Goal: Information Seeking & Learning: Learn about a topic

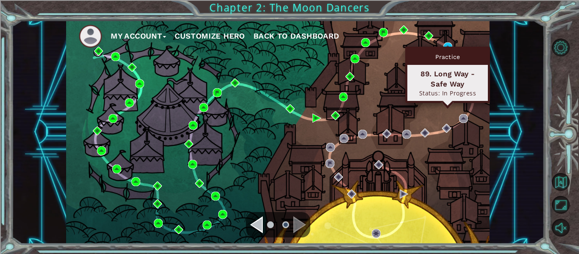
click at [448, 51] on div "Practice" at bounding box center [447, 57] width 81 height 16
click at [444, 45] on img at bounding box center [447, 46] width 9 height 9
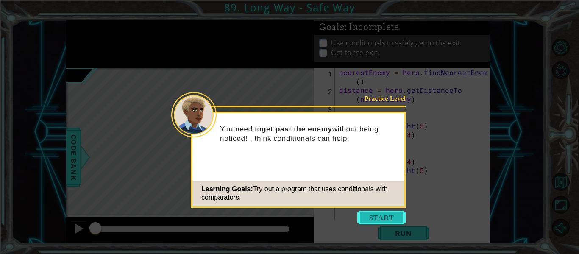
click at [389, 211] on button "Start" at bounding box center [381, 218] width 48 height 14
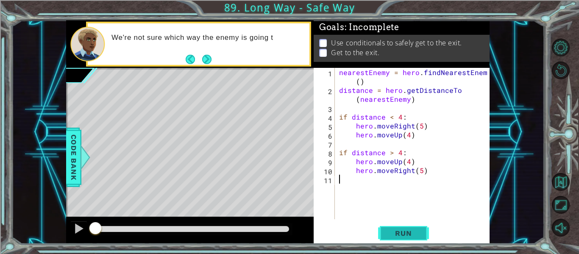
click at [401, 228] on button "Run" at bounding box center [403, 233] width 51 height 17
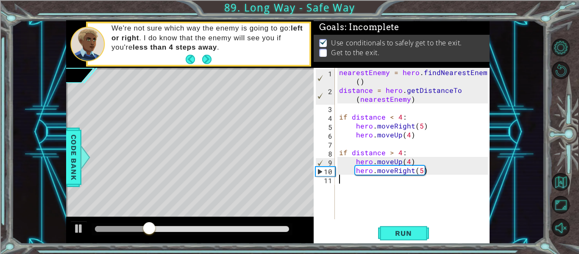
click at [412, 185] on div "nearestEnemy = hero . findNearestEnemy ( ) distance = hero . getDistanceTo ( ne…" at bounding box center [414, 157] width 155 height 178
click at [410, 186] on div "nearestEnemy = hero . findNearestEnemy ( ) distance = hero . getDistanceTo ( ne…" at bounding box center [414, 157] width 155 height 178
type textarea "hero.moveUp(1)"
click at [403, 223] on div "hero.moveUp(1) 1 2 3 4 5 6 7 8 9 10 11 12 nearestEnemy = hero . findNearestEnem…" at bounding box center [402, 156] width 176 height 176
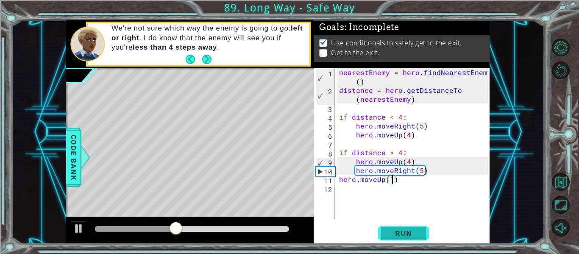
click at [409, 238] on button "Run" at bounding box center [403, 233] width 51 height 17
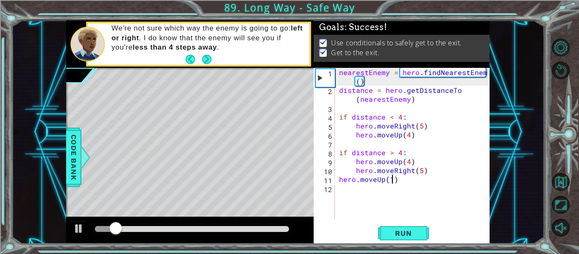
click at [288, 231] on div at bounding box center [192, 229] width 201 height 12
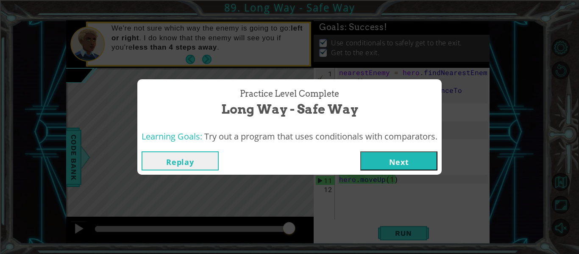
click at [409, 165] on button "Next" at bounding box center [398, 160] width 77 height 19
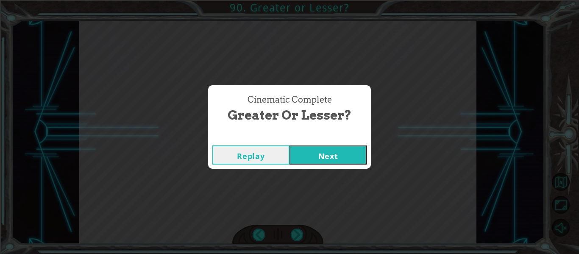
click at [347, 153] on button "Next" at bounding box center [327, 154] width 77 height 19
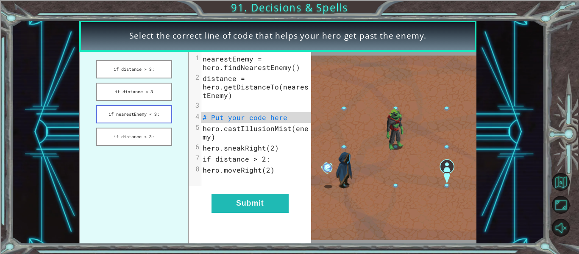
click at [148, 108] on button "if nearestEnemy < 3:" at bounding box center [134, 114] width 76 height 18
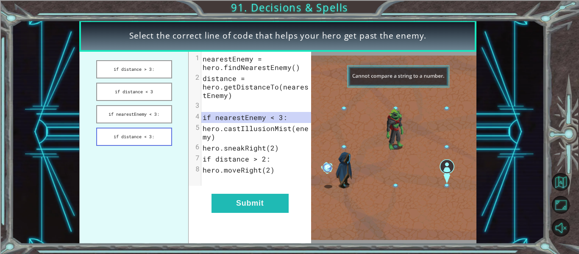
click at [142, 135] on button "if distance < 3:" at bounding box center [134, 137] width 76 height 18
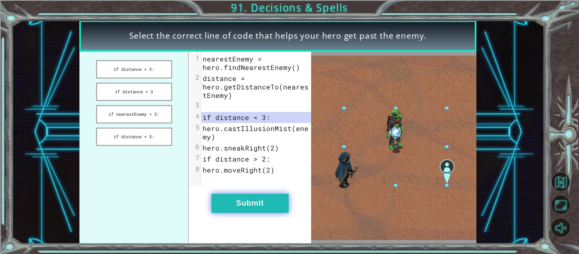
click at [236, 211] on button "Submit" at bounding box center [249, 203] width 77 height 19
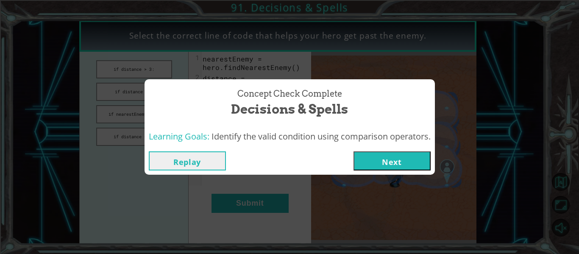
click at [233, 211] on div "Concept Check Complete Decisions & Spells Learning Goals: Identify the valid co…" at bounding box center [289, 127] width 579 height 254
click at [396, 175] on div "Concept Check Complete Decisions & Spells Learning Goals: Identify the valid co…" at bounding box center [289, 127] width 579 height 254
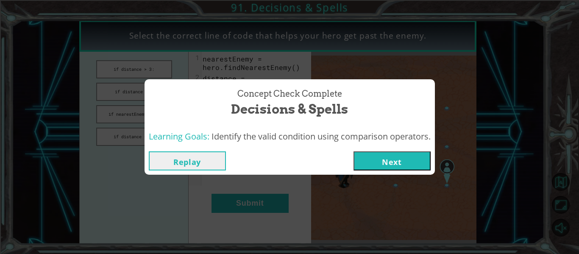
click at [379, 156] on button "Next" at bounding box center [391, 160] width 77 height 19
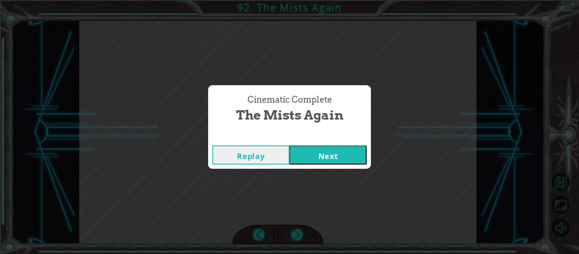
click at [317, 151] on button "Next" at bounding box center [327, 154] width 77 height 19
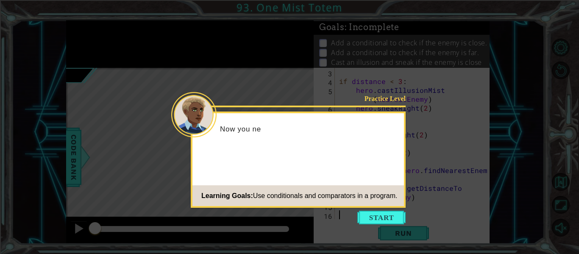
scroll to position [36, 0]
click at [385, 216] on button "Start" at bounding box center [381, 218] width 48 height 14
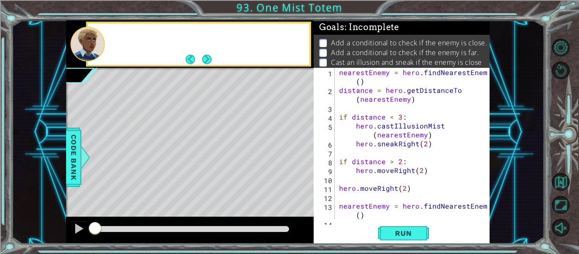
scroll to position [0, 0]
click at [408, 231] on span "Run" at bounding box center [402, 233] width 33 height 8
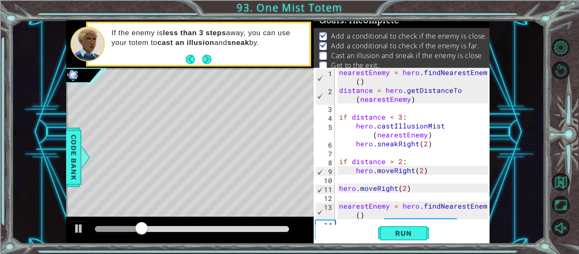
scroll to position [36, 0]
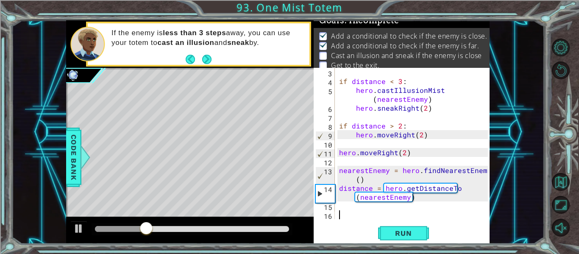
click at [425, 205] on div "if distance < 3 : hero . castIllusionMist ( nearestEnemy ) hero . sneakRight ( …" at bounding box center [414, 152] width 155 height 169
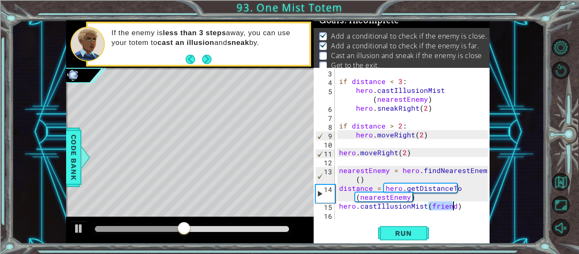
type textarea "hero.castIllusionMist(friend)"
click at [454, 220] on div "hero.castIllusionMist(friend) 3 4 5 6 7 8 9 10 11 12 13 14 15 16 if distance < …" at bounding box center [402, 156] width 176 height 176
click at [445, 216] on div "if distance < 3 : hero . castIllusionMist ( nearestEnemy ) hero . sneakRight ( …" at bounding box center [414, 152] width 155 height 169
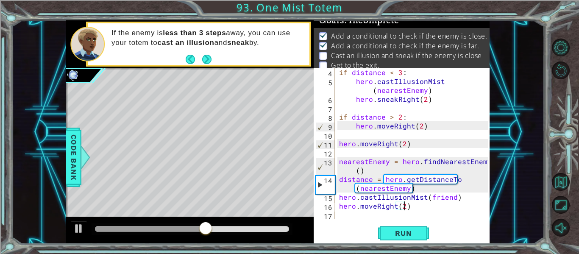
scroll to position [0, 4]
click at [428, 237] on button "Run" at bounding box center [403, 233] width 51 height 17
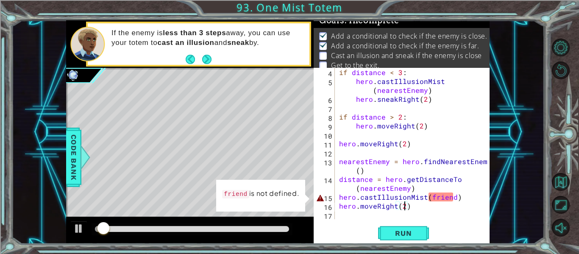
click at [443, 197] on div "if distance < 3 : hero . castIllusionMist ( nearestEnemy ) hero . sneakRight ( …" at bounding box center [414, 152] width 155 height 169
click at [439, 199] on div "if distance < 3 : hero . castIllusionMist ( nearestEnemy ) hero . sneakRight ( …" at bounding box center [414, 152] width 155 height 169
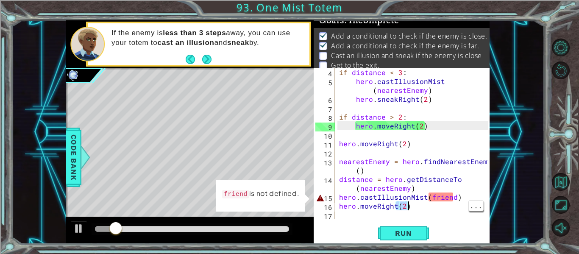
click at [445, 198] on div "if distance < 3 : hero . castIllusionMist ( nearestEnemy ) hero . sneakRight ( …" at bounding box center [414, 152] width 155 height 169
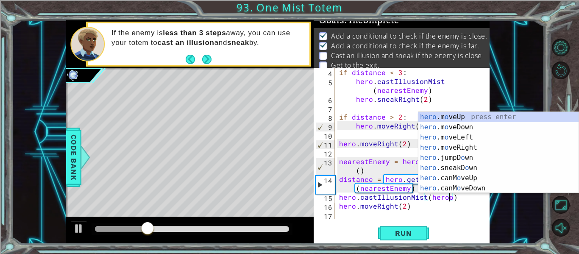
scroll to position [0, 7]
click at [421, 232] on button "Run" at bounding box center [403, 233] width 51 height 17
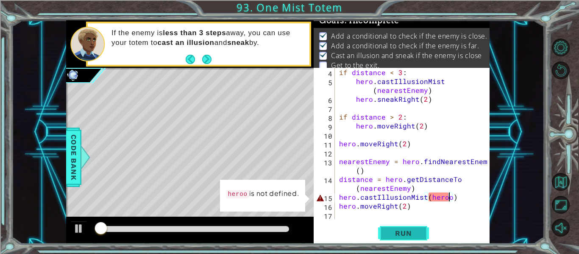
scroll to position [0, 6]
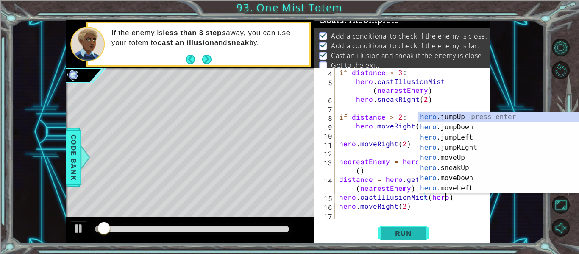
click at [411, 239] on button "Run" at bounding box center [403, 233] width 51 height 17
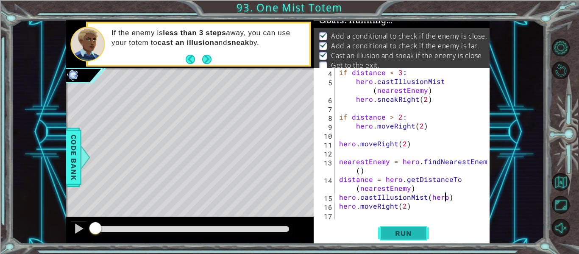
click at [414, 234] on span "Run" at bounding box center [402, 233] width 33 height 8
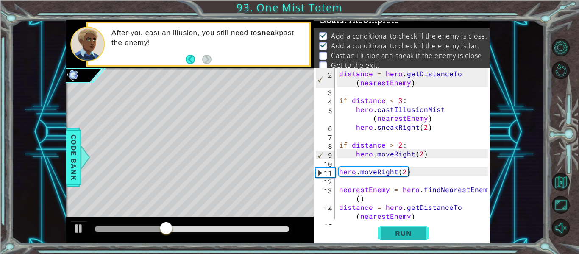
scroll to position [44, 0]
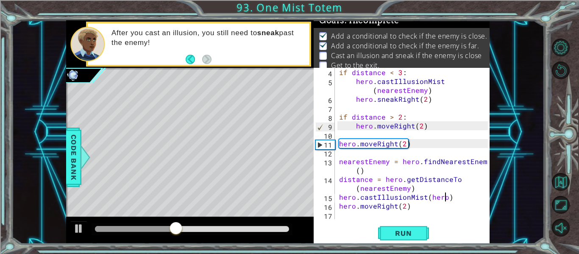
click at [441, 209] on div "if distance < 3 : hero . castIllusionMist ( nearestEnemy ) hero . sneakRight ( …" at bounding box center [414, 152] width 155 height 169
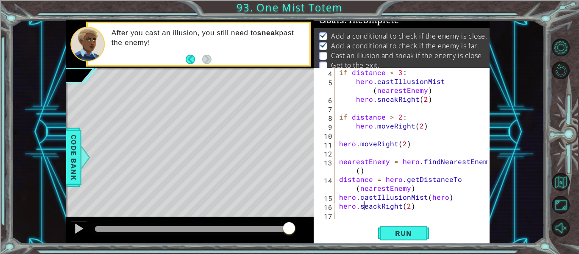
scroll to position [0, 2]
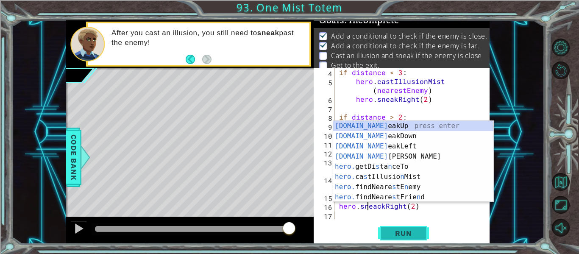
click at [419, 240] on button "Run" at bounding box center [403, 233] width 51 height 17
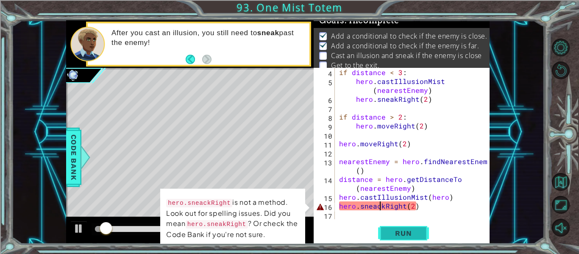
type textarea "hero.sneakRight(2)"
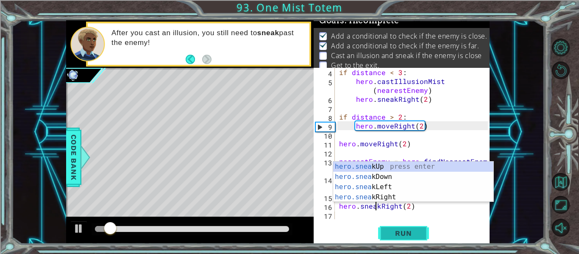
click at [409, 236] on span "Run" at bounding box center [402, 233] width 33 height 8
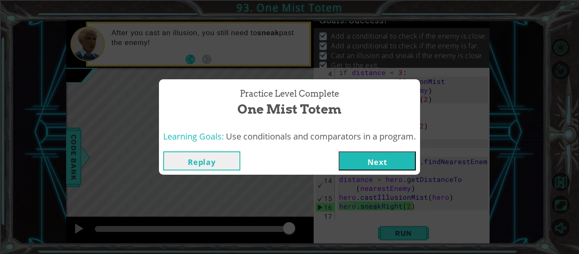
click at [388, 159] on button "Next" at bounding box center [377, 160] width 77 height 19
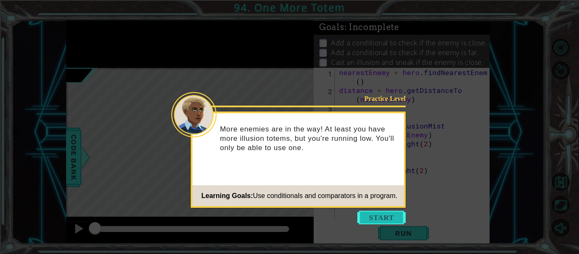
click at [398, 219] on button "Start" at bounding box center [381, 218] width 48 height 14
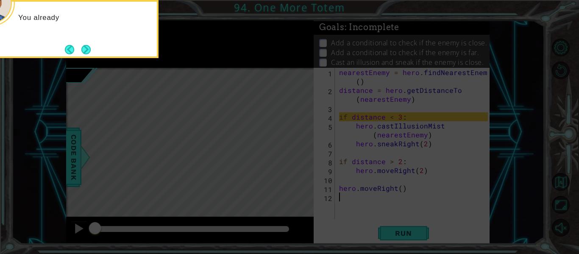
click at [401, 222] on icon at bounding box center [289, 38] width 579 height 432
click at [92, 49] on div "You already have code to help you get past the first enemy" at bounding box center [74, 29] width 170 height 58
click at [89, 49] on button "Next" at bounding box center [85, 49] width 9 height 9
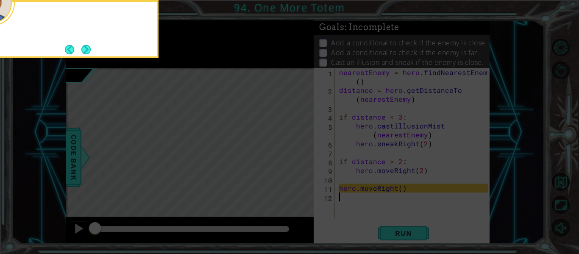
click at [89, 49] on button "Next" at bounding box center [85, 49] width 9 height 9
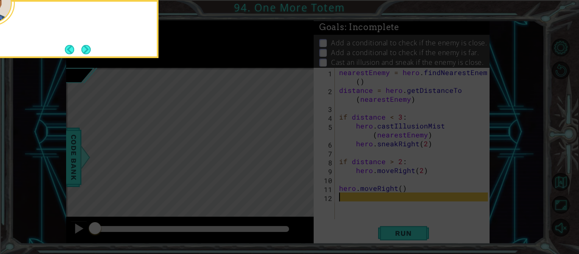
click at [89, 49] on button "Next" at bounding box center [85, 49] width 9 height 9
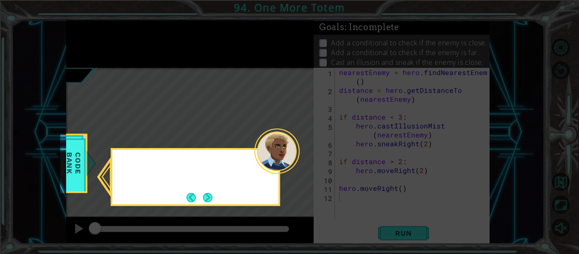
click at [89, 49] on icon at bounding box center [289, 127] width 579 height 254
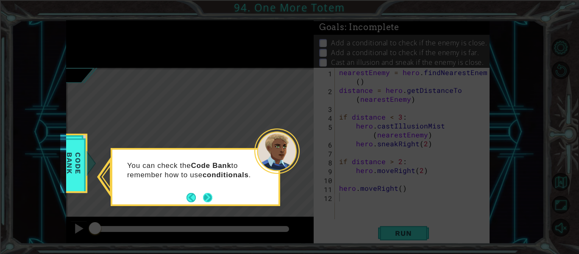
click at [204, 199] on button "Next" at bounding box center [207, 197] width 9 height 9
click at [204, 199] on div "Level Map" at bounding box center [262, 193] width 392 height 250
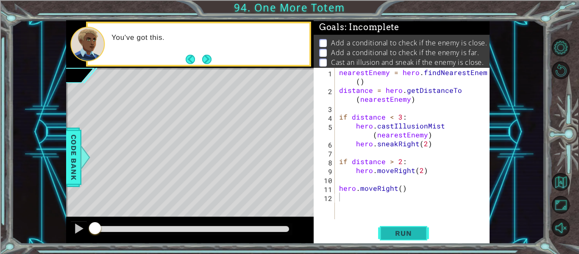
click at [401, 234] on span "Run" at bounding box center [402, 233] width 33 height 8
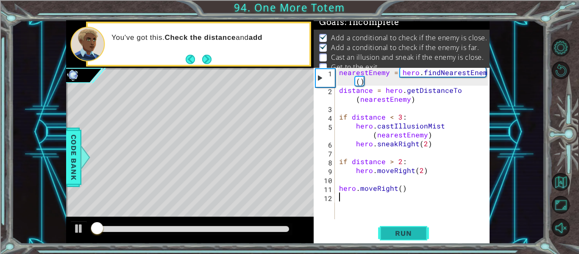
scroll to position [7, 0]
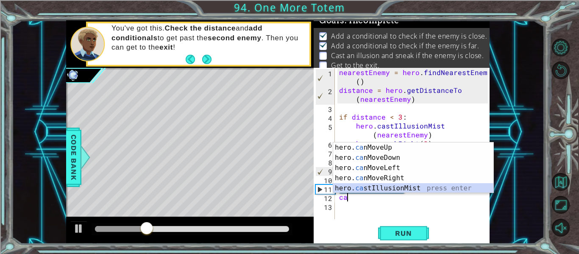
type textarea "hero.castIllusionMist(friend)"
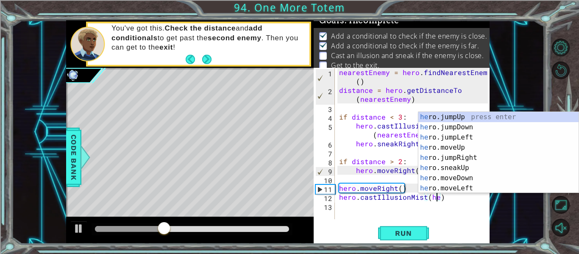
scroll to position [0, 6]
type textarea "hero.castIllusionMist(hero)"
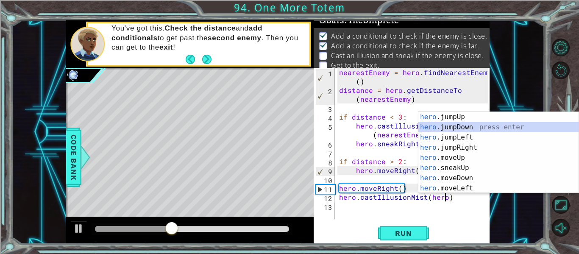
click at [464, 205] on div "nearestEnemy = hero . findNearestEnemy ( ) distance = hero . getDistanceTo ( ne…" at bounding box center [414, 157] width 155 height 178
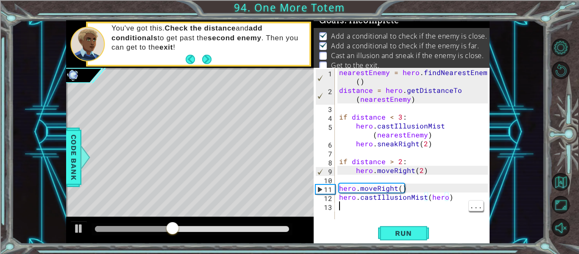
scroll to position [0, 0]
type textarea "hero.sneakRight(3)"
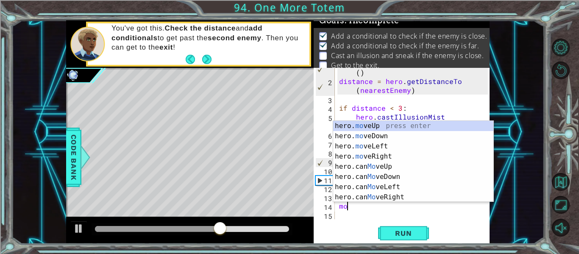
scroll to position [0, 0]
type textarea "hero.moveUp(1)"
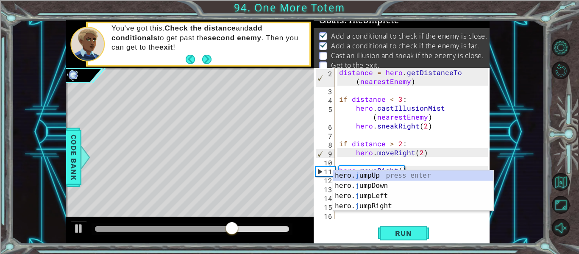
scroll to position [18, 0]
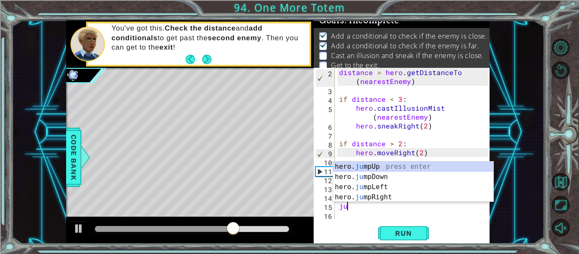
type textarea "jum"
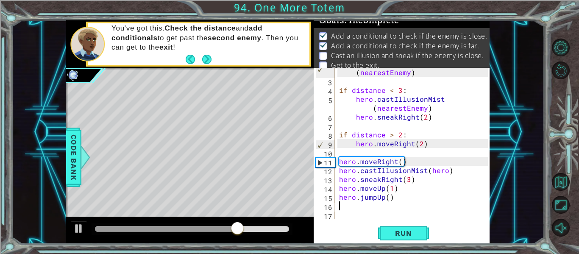
scroll to position [27, 0]
type textarea "hero.moveUp(1)"
click at [395, 238] on button "Run" at bounding box center [403, 233] width 51 height 17
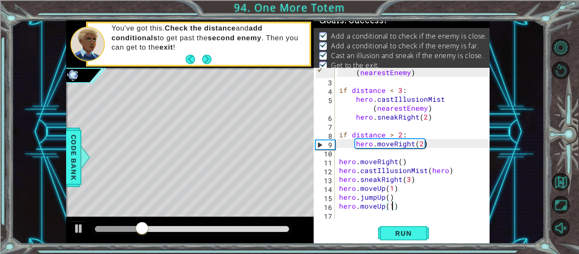
click at [278, 224] on div at bounding box center [192, 229] width 201 height 12
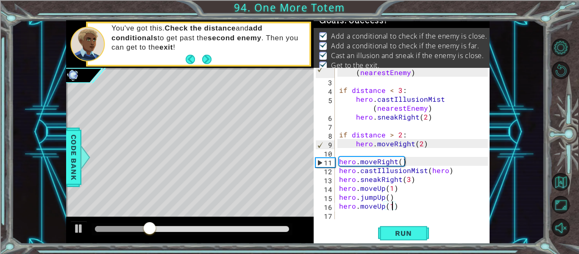
click at [279, 227] on div at bounding box center [192, 229] width 194 height 6
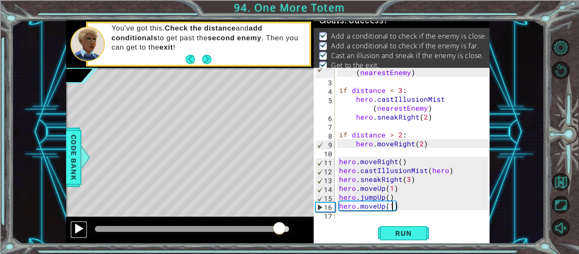
click at [82, 226] on div at bounding box center [78, 228] width 11 height 11
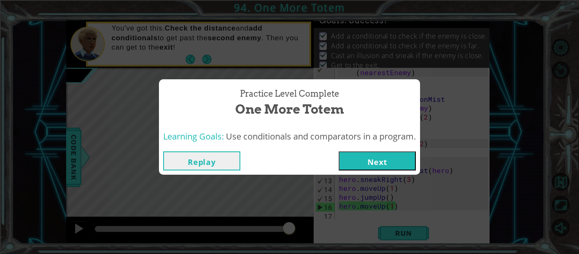
click at [356, 161] on button "Next" at bounding box center [377, 160] width 77 height 19
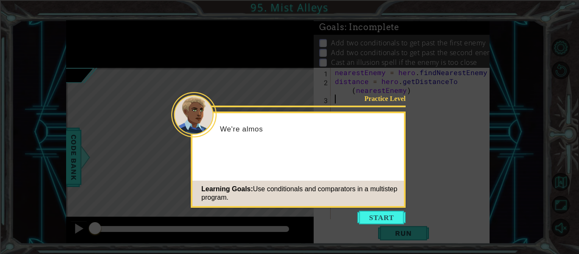
click at [356, 161] on div "Practice Level We're almos Learning Goals: Use conditionals and comparators in …" at bounding box center [298, 159] width 215 height 96
click at [391, 209] on icon at bounding box center [289, 127] width 579 height 254
click at [392, 213] on button "Start" at bounding box center [381, 218] width 48 height 14
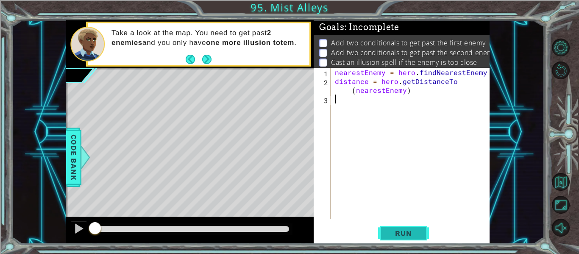
click at [403, 231] on span "Run" at bounding box center [402, 233] width 33 height 8
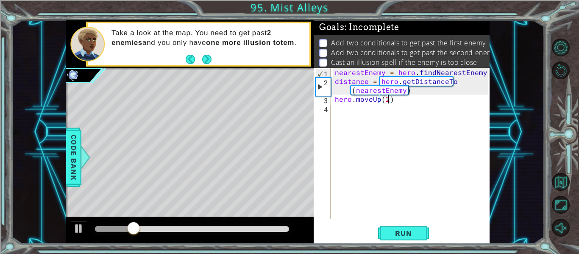
scroll to position [0, 3]
type textarea "hero.moveUp(2)"
type textarea "j"
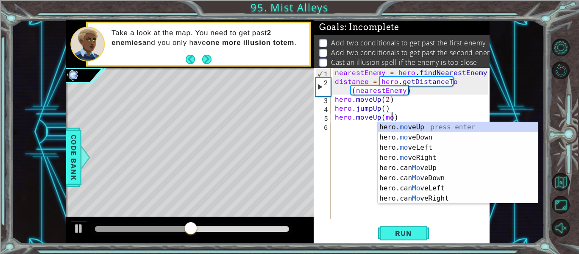
scroll to position [0, 4]
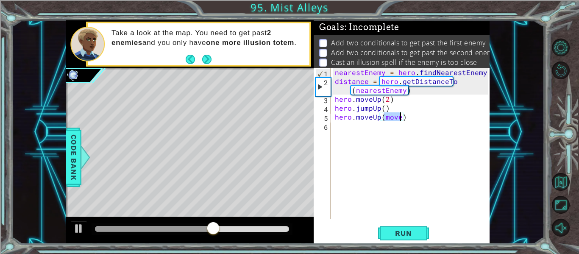
type textarea "hero.moveUp()"
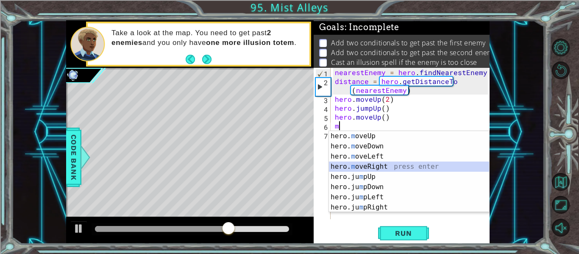
type textarea "hero.moveRight(1)"
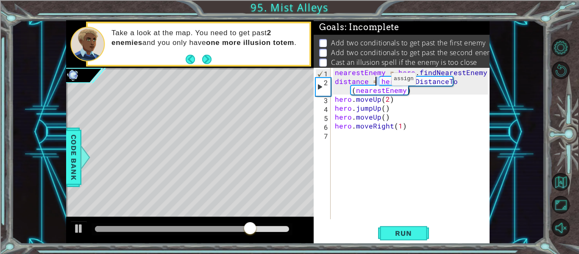
click at [376, 80] on div "nearestEnemy = hero . findNearestEnemy ( ) distance = hero . getDistanceTo ( ne…" at bounding box center [412, 152] width 159 height 169
click at [410, 87] on div "nearestEnemy = hero . findNearestEnemy ( ) distance = hero . getDistanceTo ( ne…" at bounding box center [412, 152] width 159 height 169
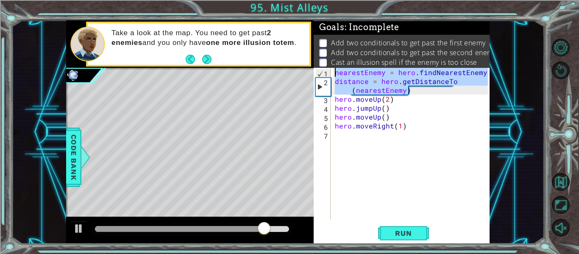
drag, startPoint x: 411, startPoint y: 89, endPoint x: 324, endPoint y: 71, distance: 89.1
click at [324, 71] on div "distance = hero.getDistanceTo(nearestEnemy) 1 2 3 4 5 6 7 nearestEnemy = hero .…" at bounding box center [401, 143] width 174 height 151
click at [390, 125] on div "nearestEnemy = hero . findNearestEnemy ( ) distance = hero . getDistanceTo ( ne…" at bounding box center [412, 152] width 159 height 169
type textarea "hero.moveRight(1)"
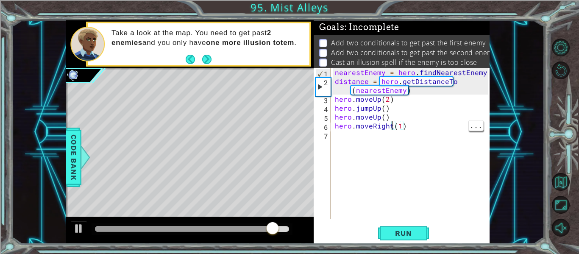
click at [377, 131] on div "nearestEnemy = hero . findNearestEnemy ( ) distance = hero . getDistanceTo ( ne…" at bounding box center [412, 152] width 159 height 169
paste textarea "distance = hero.getDistanceTo(nearestEnemy)"
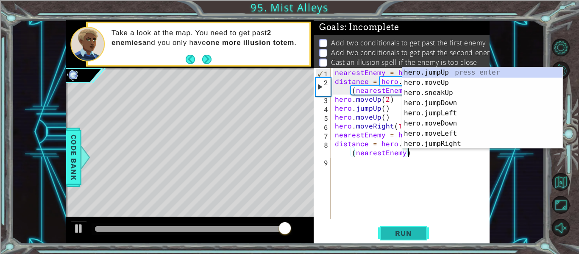
type textarea "distance = hero.getDistanceTo(nearestEnemy)"
click at [409, 236] on span "Run" at bounding box center [402, 233] width 33 height 8
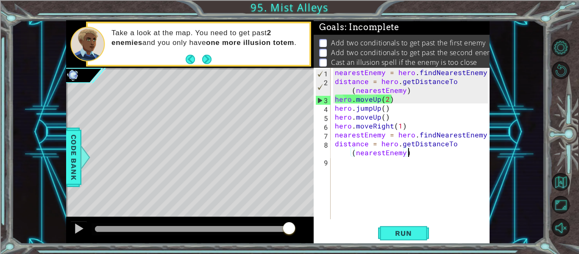
click at [432, 92] on div "nearestEnemy = hero . findNearestEnemy ( ) distance = hero . getDistanceTo ( ne…" at bounding box center [412, 152] width 159 height 169
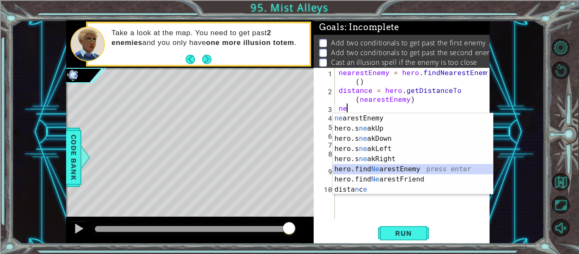
type textarea "n"
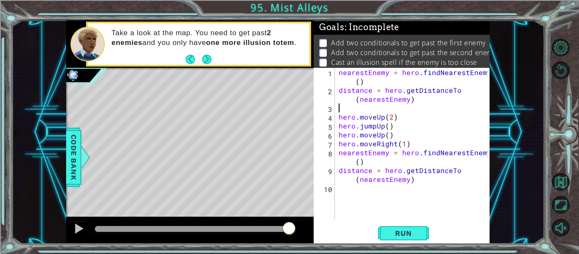
type textarea "d"
click at [417, 231] on span "Run" at bounding box center [402, 233] width 33 height 8
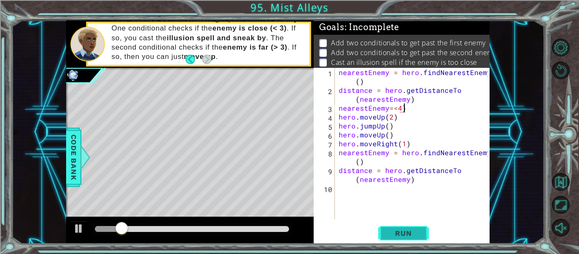
scroll to position [0, 4]
type textarea "nearestEnemy=(<4)"
click at [418, 110] on div "nearestEnemy = hero . findNearestEnemy ( ) distance = hero . getDistanceTo ( ne…" at bounding box center [414, 157] width 155 height 178
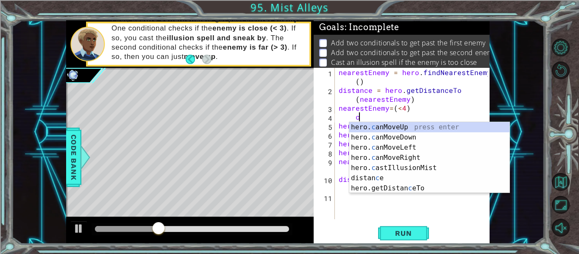
scroll to position [0, 1]
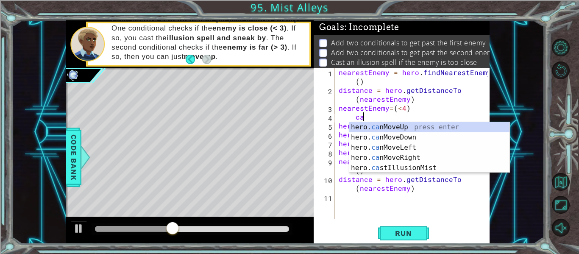
type textarea "c"
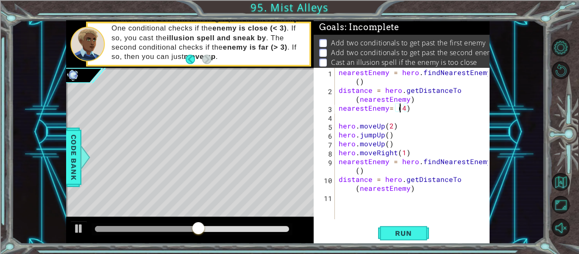
scroll to position [0, 4]
click at [418, 221] on div "nearestEnemy= (>4) 1 2 3 4 5 6 7 8 9 10 11 nearestEnemy = hero . findNearestEne…" at bounding box center [402, 156] width 176 height 176
click at [427, 239] on button "Run" at bounding box center [403, 233] width 51 height 17
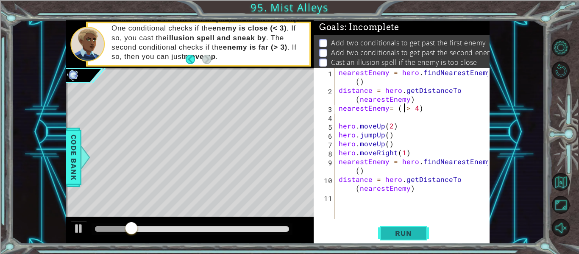
click at [403, 226] on button "Run" at bounding box center [403, 233] width 51 height 17
type textarea "nearestEnemy= > 4)"
click at [558, 185] on button "Back to Map" at bounding box center [561, 182] width 18 height 18
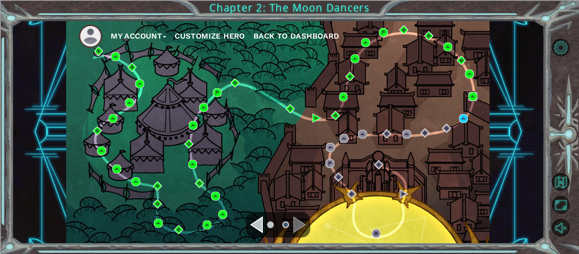
click at [472, 94] on img at bounding box center [472, 96] width 9 height 9
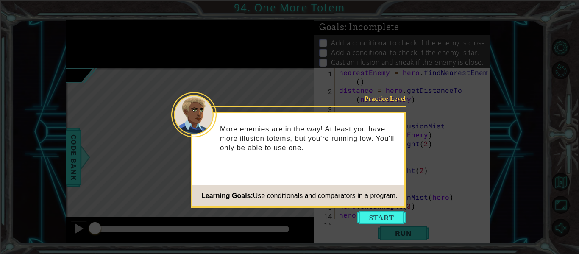
click at [384, 236] on icon at bounding box center [289, 127] width 579 height 254
click at [378, 231] on icon at bounding box center [289, 127] width 579 height 254
click at [367, 220] on button "Start" at bounding box center [381, 218] width 48 height 14
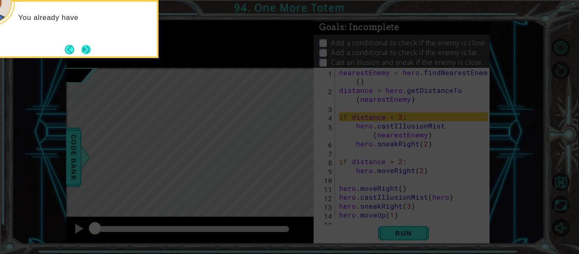
click at [86, 50] on button "Next" at bounding box center [85, 49] width 9 height 9
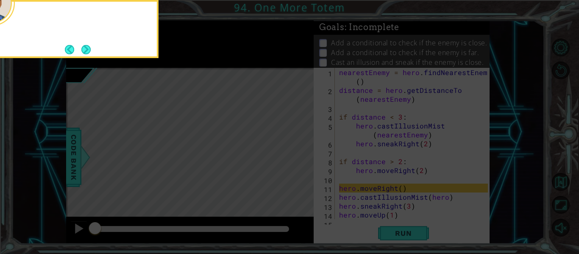
click at [94, 53] on div at bounding box center [74, 29] width 170 height 58
click at [87, 53] on button "Next" at bounding box center [85, 49] width 9 height 9
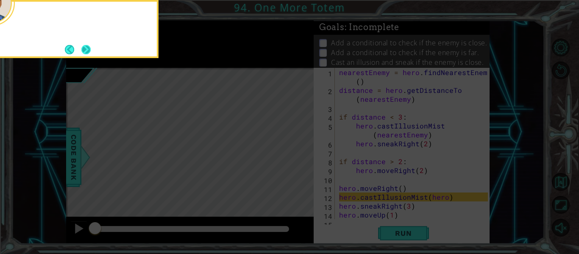
click at [87, 45] on button "Next" at bounding box center [85, 49] width 9 height 9
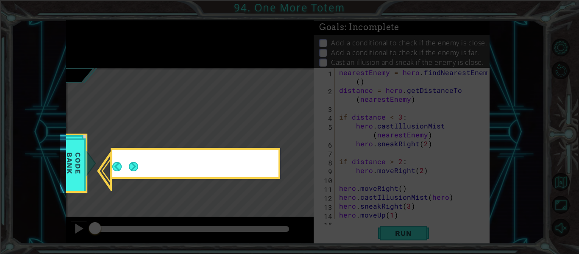
click at [89, 43] on icon at bounding box center [289, 127] width 579 height 254
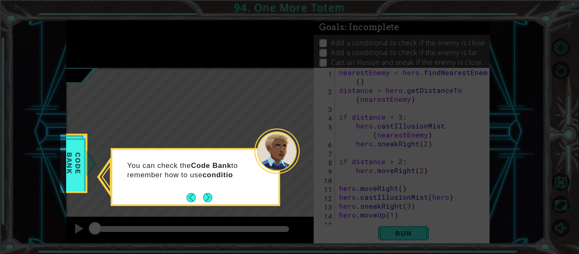
click at [217, 203] on div "You can check the Code Bank to remember how to use conditio" at bounding box center [196, 177] width 170 height 58
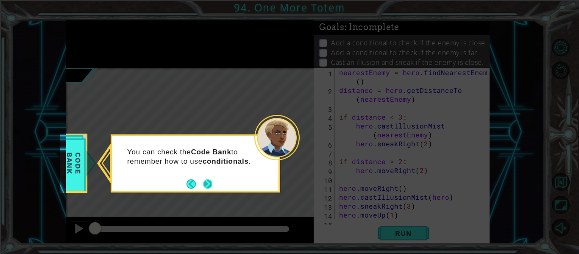
click at [205, 185] on button "Next" at bounding box center [207, 183] width 9 height 9
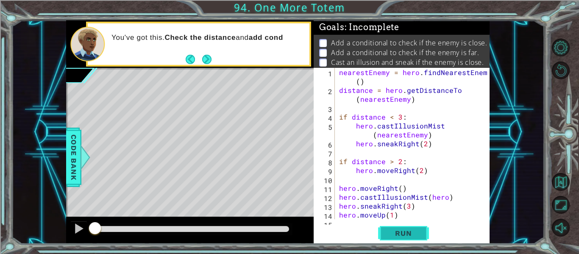
click at [384, 234] on button "Run" at bounding box center [403, 233] width 51 height 17
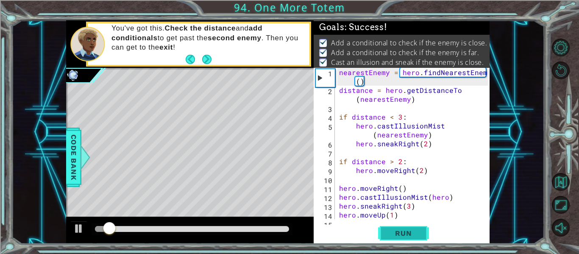
type textarea "hero.moveUp(1)"
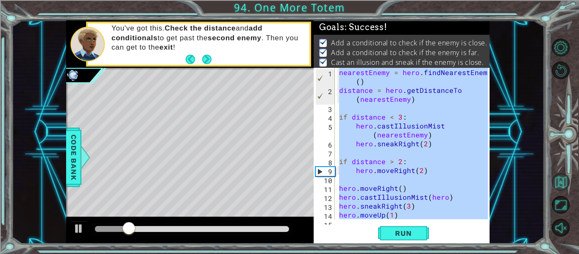
click at [559, 180] on button "Back to Map" at bounding box center [561, 182] width 18 height 18
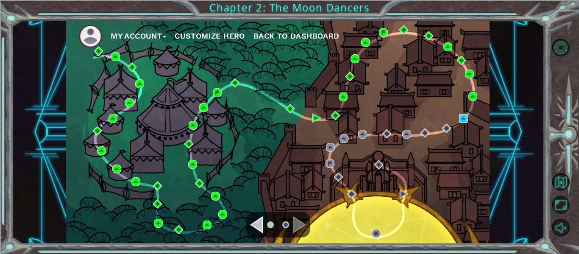
click at [464, 120] on img at bounding box center [463, 118] width 9 height 9
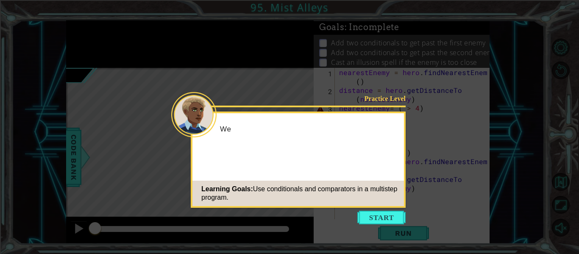
click at [381, 202] on div "Learning Goals: Use conditionals and comparators in a multistep program." at bounding box center [297, 193] width 211 height 25
click at [389, 214] on button "Start" at bounding box center [381, 218] width 48 height 14
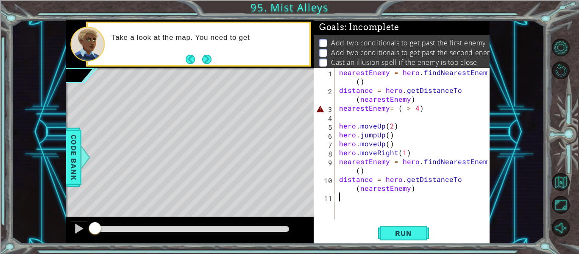
type textarea "distance = hero.getDistanceTo(nearestEnemy)"
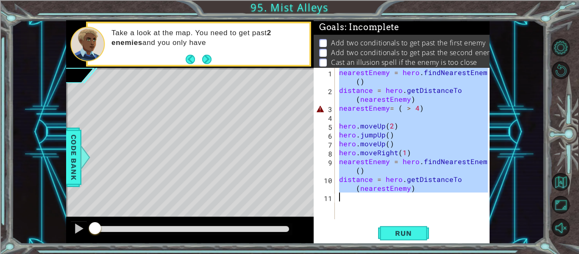
paste textarea "Code Area"
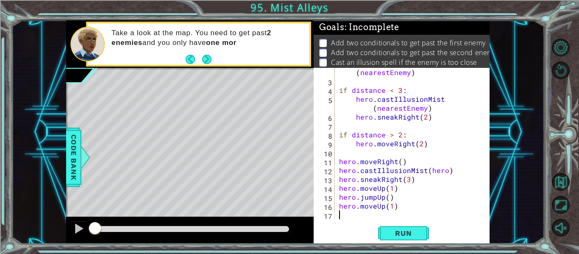
scroll to position [27, 0]
click at [395, 226] on button "Run" at bounding box center [403, 233] width 51 height 17
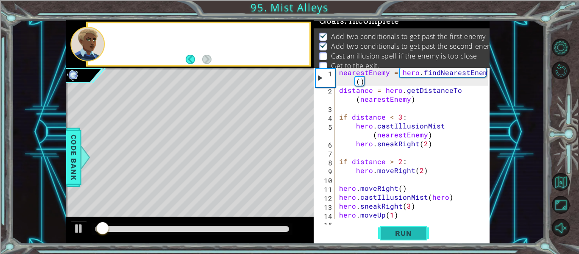
scroll to position [7, 0]
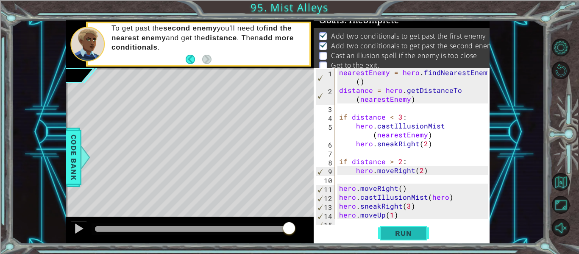
type textarea "distance = hero.getDistanceTo(nearestEnemy)"
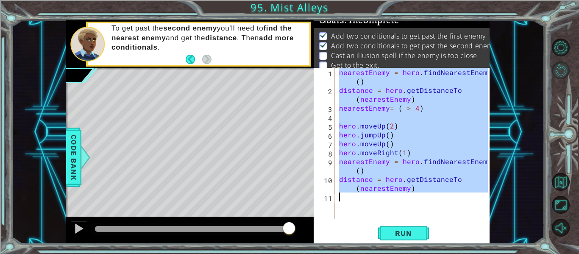
click at [563, 72] on button "Restart Level" at bounding box center [561, 70] width 18 height 18
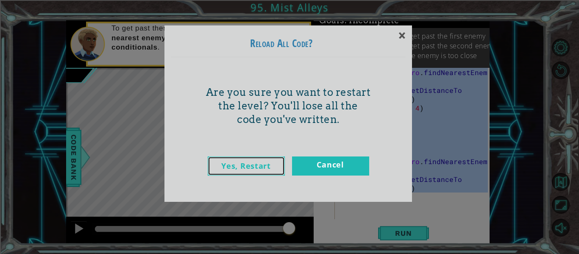
click at [254, 173] on link "Yes, Restart" at bounding box center [246, 165] width 77 height 19
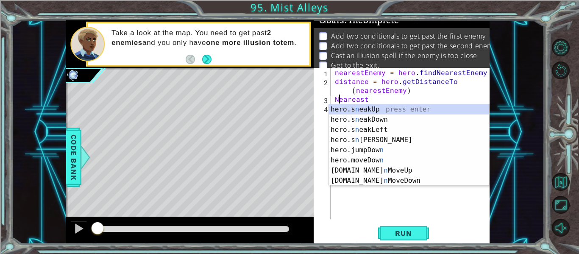
scroll to position [0, 0]
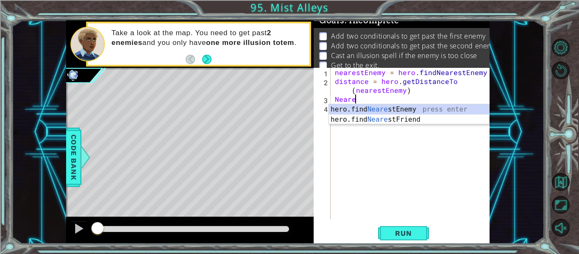
type textarea "Near"
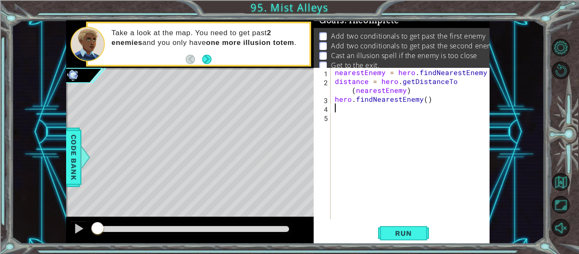
scroll to position [0, 0]
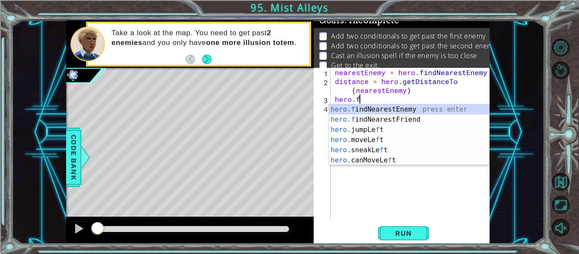
type textarea "h"
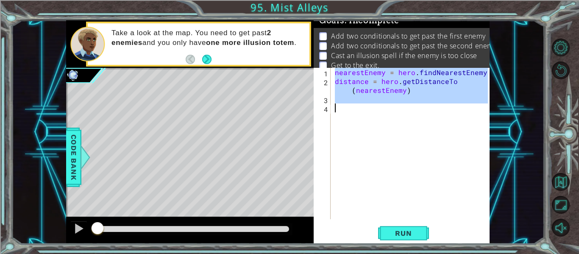
paste textarea "Code Area"
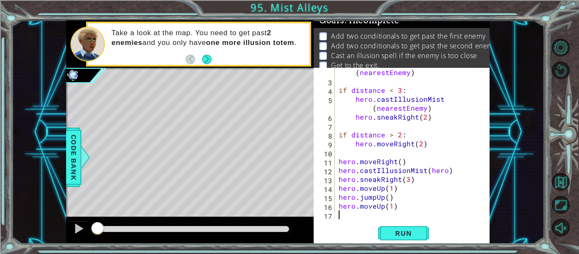
scroll to position [27, 0]
click at [409, 233] on span "Run" at bounding box center [402, 233] width 33 height 8
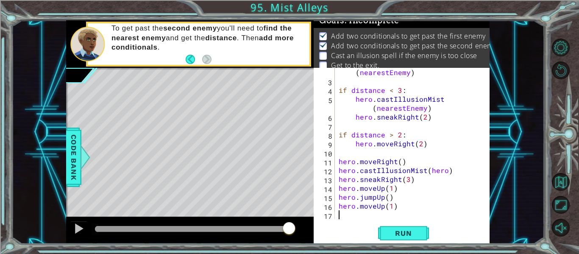
click at [447, 154] on div "distance = hero . getDistanceTo ( nearestEnemy ) if distance < 3 : hero . castI…" at bounding box center [414, 148] width 155 height 178
click at [404, 142] on div "distance = hero . getDistanceTo ( nearestEnemy ) if distance < 3 : hero . castI…" at bounding box center [414, 148] width 155 height 178
click at [409, 222] on div "hero.jumpUp(3) 2 3 4 5 6 7 8 9 10 11 12 13 14 15 16 17 distance = hero . getDis…" at bounding box center [402, 156] width 176 height 176
click at [415, 234] on span "Run" at bounding box center [402, 233] width 33 height 8
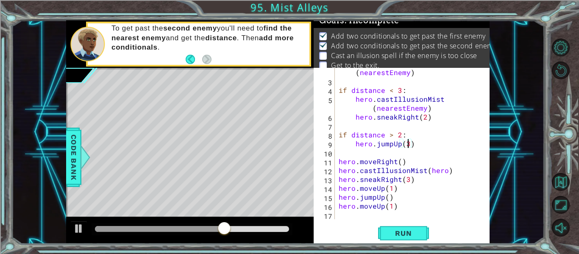
click at [407, 113] on div "distance = hero . getDistanceTo ( nearestEnemy ) if distance < 3 : hero . castI…" at bounding box center [414, 148] width 155 height 178
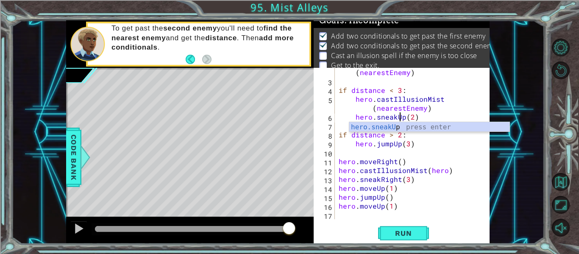
click at [435, 111] on div "distance = hero . getDistanceTo ( nearestEnemy ) if distance < 3 : hero . castI…" at bounding box center [414, 148] width 155 height 178
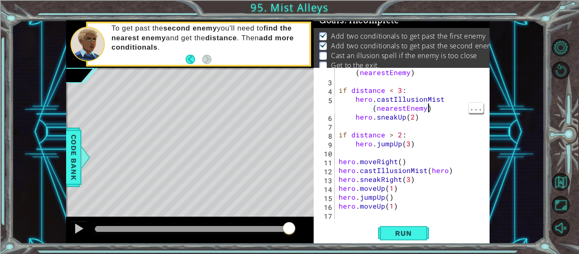
type textarea "hero.sneakUp(2)"
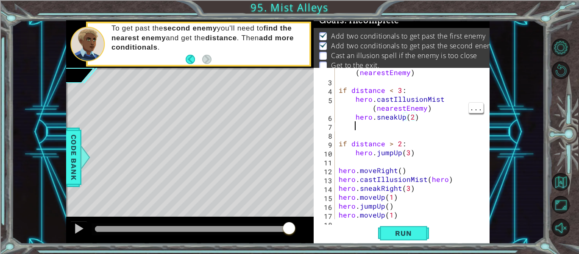
scroll to position [0, 0]
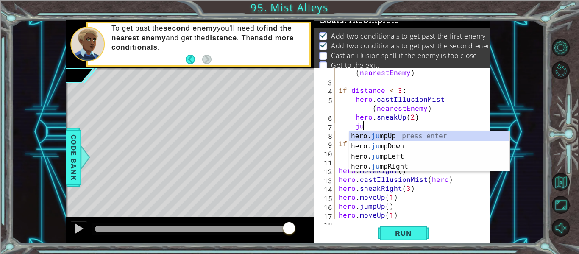
type textarea "jum"
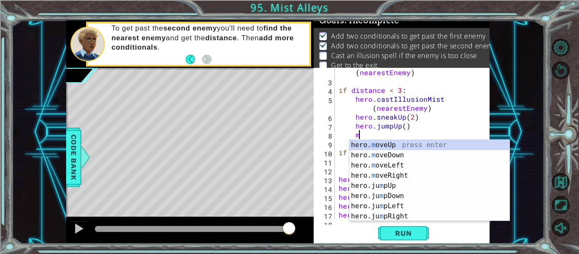
scroll to position [0, 1]
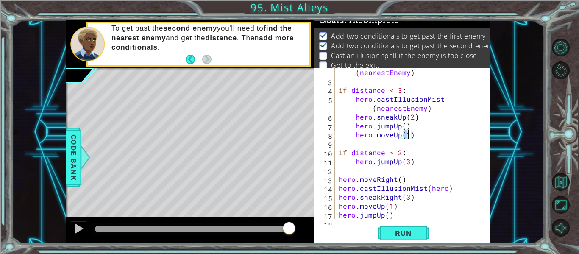
click at [415, 221] on div "hero.moveUp(1) 2 3 4 5 6 7 8 9 10 11 12 13 14 15 16 17 18 19 distance = hero . …" at bounding box center [402, 156] width 176 height 176
click at [413, 231] on span "Run" at bounding box center [402, 233] width 33 height 8
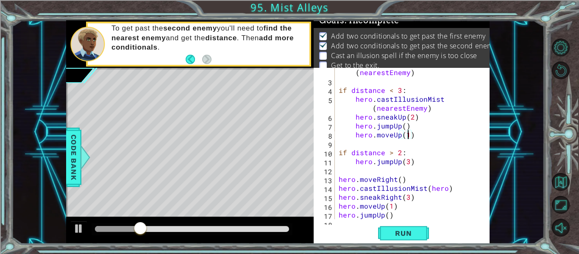
click at [421, 183] on div "distance = hero . getDistanceTo ( nearestEnemy ) if distance < 3 : hero . castI…" at bounding box center [414, 148] width 155 height 178
click at [429, 164] on div "distance = hero . getDistanceTo ( nearestEnemy ) if distance < 3 : hero . castI…" at bounding box center [414, 148] width 155 height 178
type textarea "hero.jumpUp(3)"
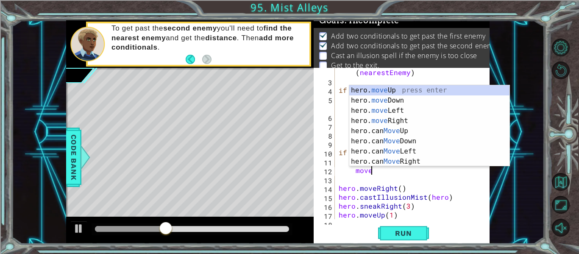
scroll to position [0, 2]
type textarea "hero.moveUp(1)"
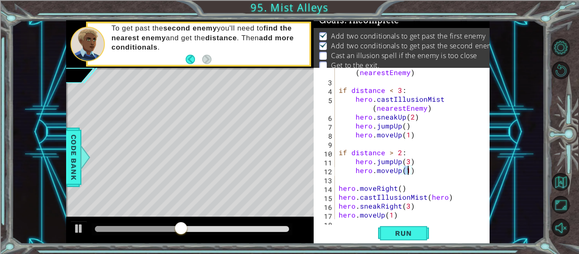
click at [406, 169] on div "distance = hero . getDistanceTo ( nearestEnemy ) if distance < 3 : hero . castI…" at bounding box center [414, 148] width 155 height 178
click at [411, 215] on div "distance = hero . getDistanceTo ( nearestEnemy ) if distance < 3 : hero . castI…" at bounding box center [414, 148] width 155 height 178
click at [398, 227] on button "Run" at bounding box center [403, 233] width 51 height 17
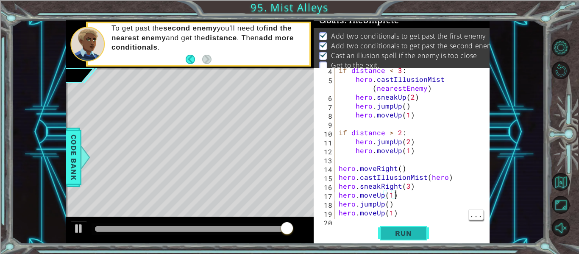
scroll to position [53, 0]
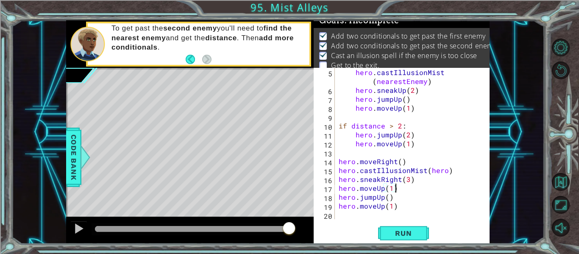
click at [409, 177] on div "hero . castIllusionMist ( nearestEnemy ) hero . sneakUp ( 2 ) hero . jumpUp ( )…" at bounding box center [414, 157] width 155 height 178
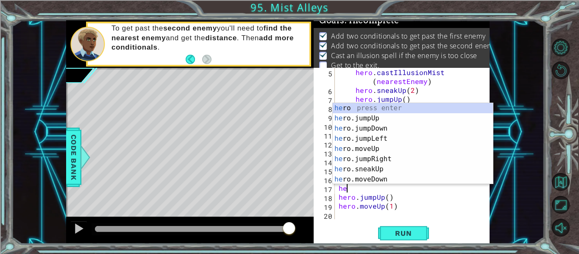
scroll to position [0, 0]
type textarea "h"
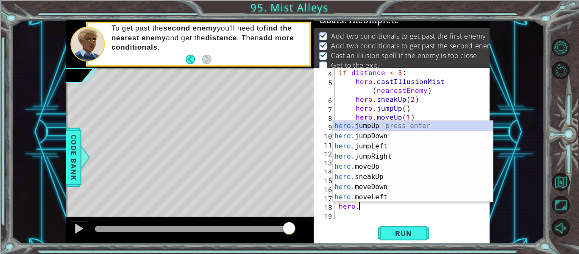
scroll to position [0, 1]
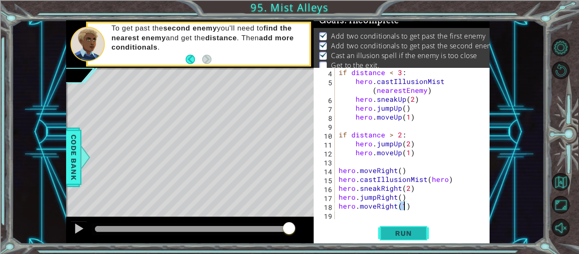
type textarea "hero.moveRight(1)"
click at [426, 236] on button "Run" at bounding box center [403, 233] width 51 height 17
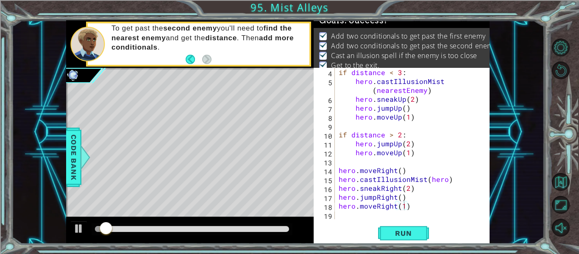
click at [286, 226] on div at bounding box center [192, 229] width 194 height 6
click at [264, 229] on div at bounding box center [192, 229] width 194 height 6
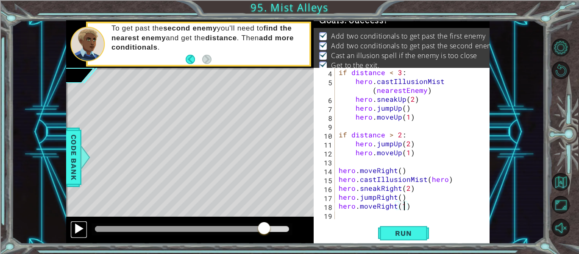
click at [79, 233] on div at bounding box center [78, 228] width 11 height 11
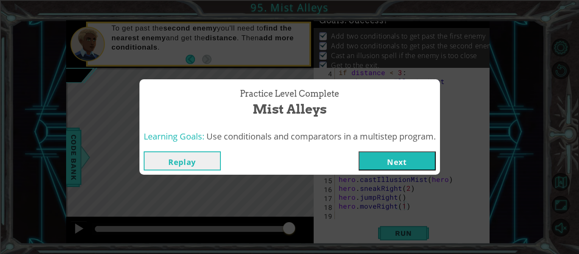
click at [395, 163] on button "Next" at bounding box center [397, 160] width 77 height 19
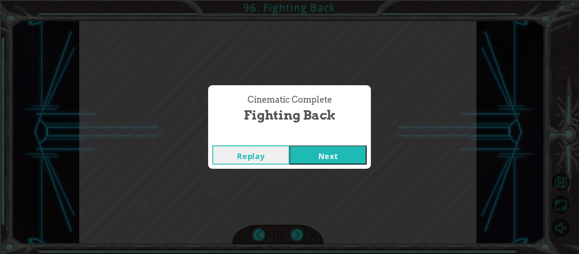
click at [336, 152] on button "Next" at bounding box center [327, 154] width 77 height 19
click at [333, 158] on button "Next" at bounding box center [327, 154] width 77 height 19
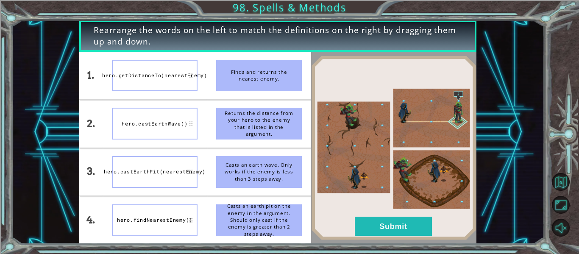
click at [150, 81] on div "hero.getDistanceTo(nearestEnemy)" at bounding box center [155, 76] width 86 height 32
click at [152, 71] on div "hero.getDistanceTo(nearestEnemy)" at bounding box center [155, 76] width 86 height 32
click at [374, 223] on button "Submit" at bounding box center [393, 226] width 77 height 19
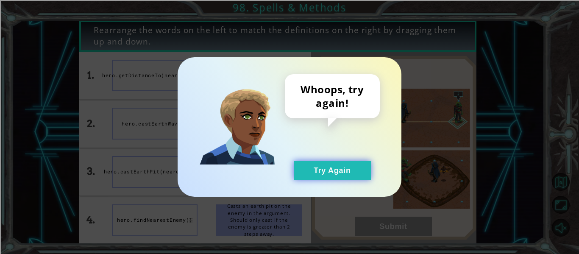
click at [339, 178] on button "Try Again" at bounding box center [332, 170] width 77 height 19
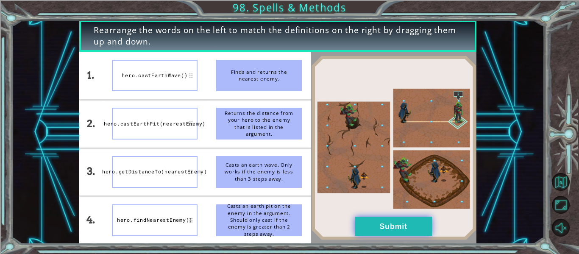
click at [388, 228] on button "Submit" at bounding box center [393, 226] width 77 height 19
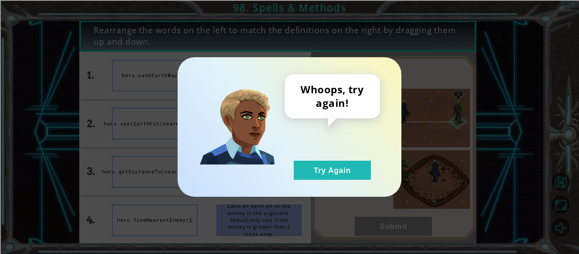
click at [357, 188] on div "Whoops, try again! Try Again" at bounding box center [290, 126] width 224 height 139
click at [336, 173] on button "Try Again" at bounding box center [332, 170] width 77 height 19
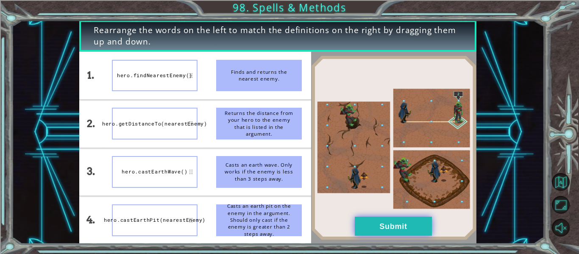
click at [372, 226] on button "Submit" at bounding box center [393, 226] width 77 height 19
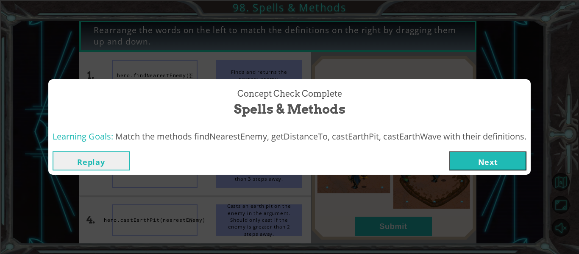
click at [466, 160] on button "Next" at bounding box center [487, 160] width 77 height 19
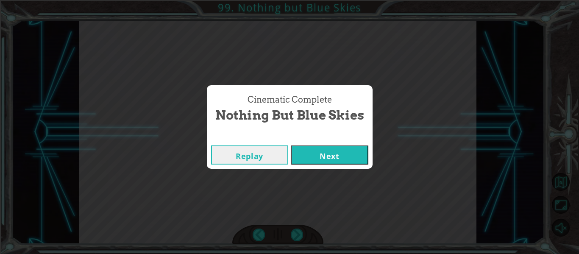
click at [340, 158] on button "Next" at bounding box center [329, 154] width 77 height 19
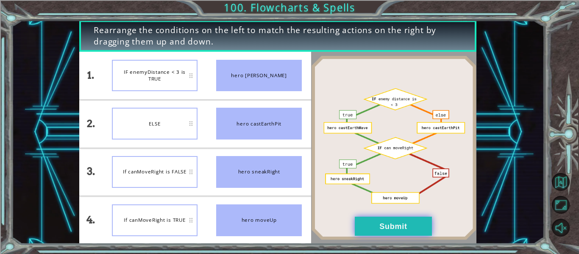
click at [394, 221] on button "Submit" at bounding box center [393, 226] width 77 height 19
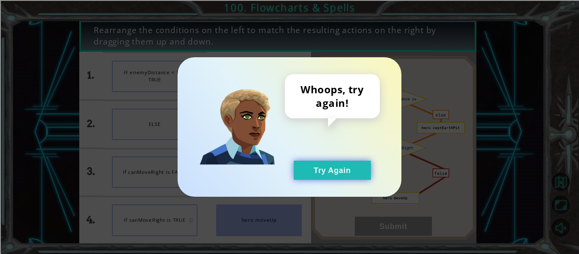
click at [362, 178] on button "Try Again" at bounding box center [332, 170] width 77 height 19
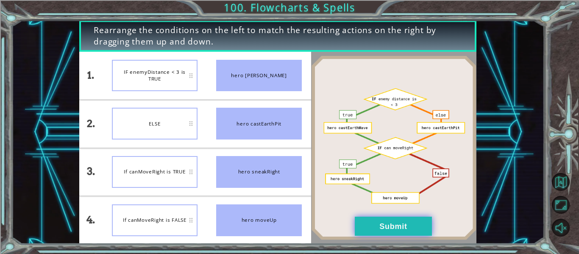
click at [372, 229] on button "Submit" at bounding box center [393, 226] width 77 height 19
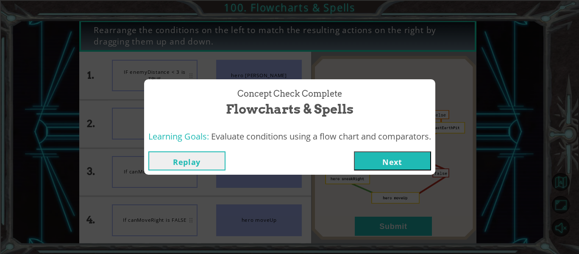
click at [374, 163] on button "Next" at bounding box center [392, 160] width 77 height 19
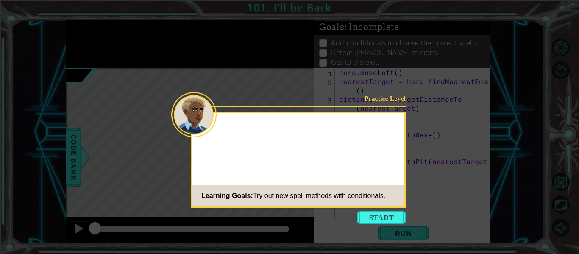
click at [389, 207] on div "Practice Level Learning Goals: Try out new spell methods with conditionals." at bounding box center [298, 159] width 215 height 96
click at [398, 217] on button "Start" at bounding box center [381, 218] width 48 height 14
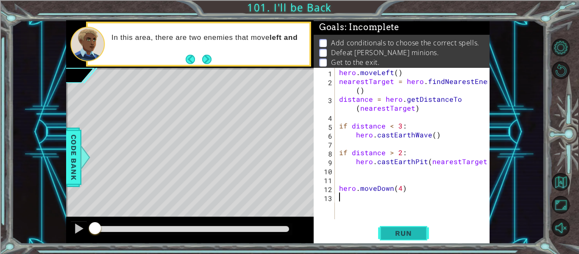
click at [411, 232] on span "Run" at bounding box center [402, 233] width 33 height 8
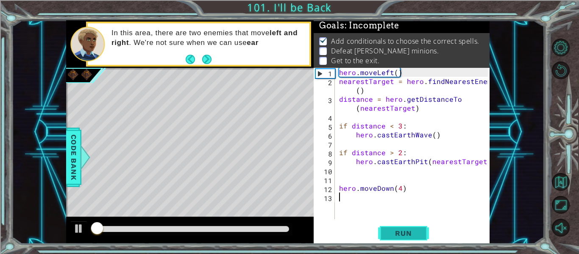
scroll to position [2, 0]
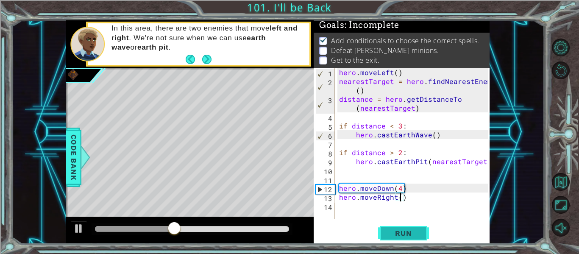
type textarea "hero.moveRight(2)"
click at [431, 161] on div "hero . moveLeft ( ) nearestTarget = hero . findNearestEnemy ( ) distance = hero…" at bounding box center [414, 152] width 155 height 169
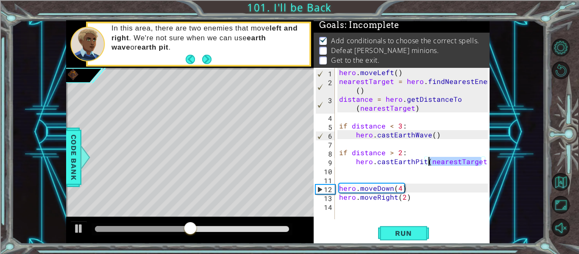
click at [431, 161] on div "hero . moveLeft ( ) nearestTarget = hero . findNearestEnemy ( ) distance = hero…" at bounding box center [414, 152] width 155 height 169
click at [431, 161] on div "hero . moveLeft ( ) nearestTarget = hero . findNearestEnemy ( ) distance = hero…" at bounding box center [412, 143] width 150 height 151
type textarea "hero.castEarthPit(nearestTarget)"
click at [436, 167] on div "hero . moveLeft ( ) nearestTarget = hero . findNearestEnemy ( ) distance = hero…" at bounding box center [414, 152] width 155 height 169
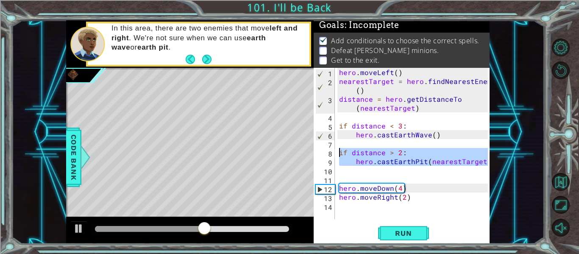
drag, startPoint x: 436, startPoint y: 167, endPoint x: 339, endPoint y: 152, distance: 97.3
click at [339, 152] on div "hero . moveLeft ( ) nearestTarget = hero . findNearestEnemy ( ) distance = hero…" at bounding box center [414, 152] width 155 height 169
click at [367, 199] on div "hero . moveLeft ( ) nearestTarget = hero . findNearestEnemy ( ) distance = hero…" at bounding box center [414, 152] width 155 height 169
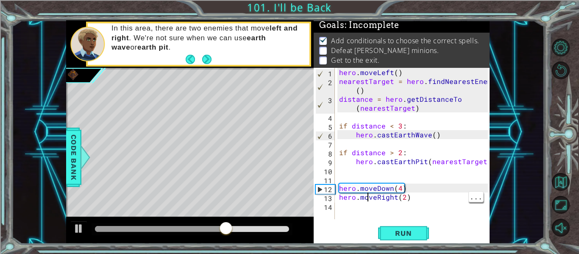
type textarea "hero.moveRight(2)"
click at [350, 206] on div "hero . moveLeft ( ) nearestTarget = hero . findNearestEnemy ( ) distance = hero…" at bounding box center [414, 152] width 155 height 169
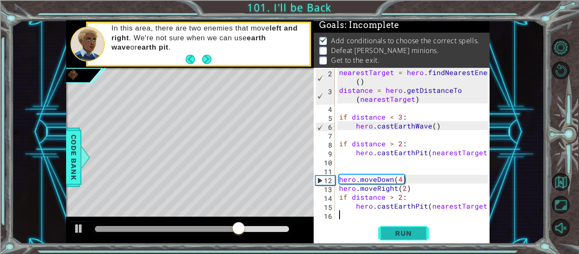
click at [399, 236] on span "Run" at bounding box center [402, 233] width 33 height 8
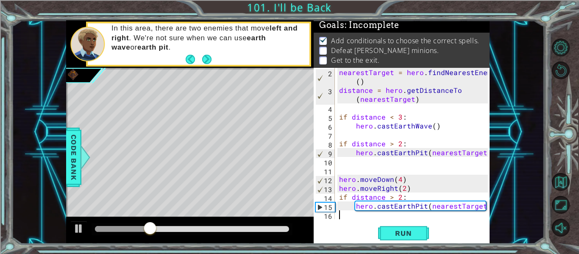
click at [395, 203] on div "nearestTarget = hero . findNearestEnemy ( ) distance = hero . getDistanceTo ( n…" at bounding box center [414, 157] width 155 height 178
click at [389, 201] on div "nearestTarget = hero . findNearestEnemy ( ) distance = hero . getDistanceTo ( n…" at bounding box center [414, 157] width 155 height 178
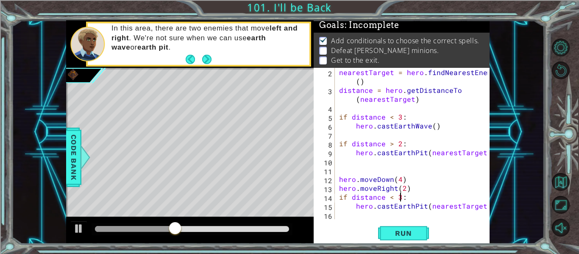
scroll to position [0, 4]
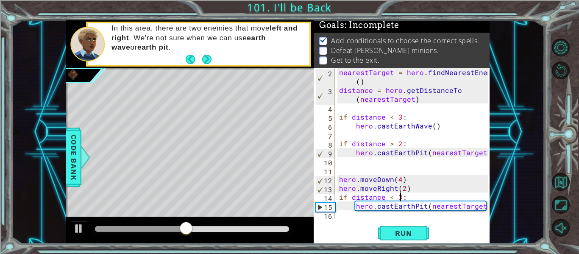
click at [453, 205] on div "nearestTarget = hero . findNearestEnemy ( ) distance = hero . getDistanceTo ( n…" at bounding box center [414, 157] width 155 height 178
click at [418, 205] on div "nearestTarget = hero . findNearestEnemy ( ) distance = hero . getDistanceTo ( n…" at bounding box center [414, 157] width 155 height 178
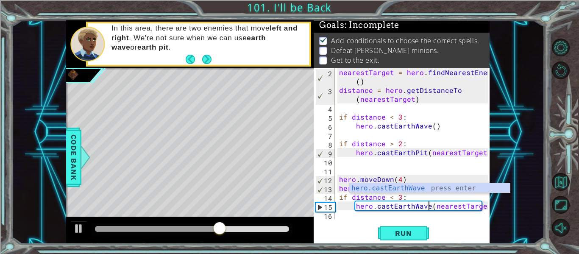
scroll to position [9, 0]
click at [400, 232] on span "Run" at bounding box center [402, 233] width 33 height 8
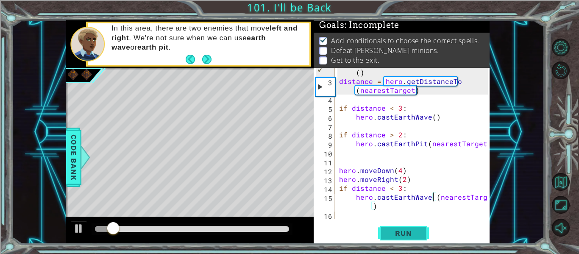
scroll to position [18, 0]
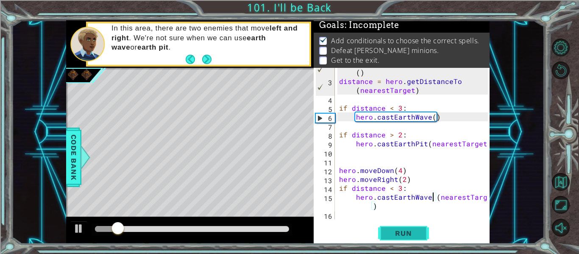
type textarea "hero.castEarthWave(nearestTarget)"
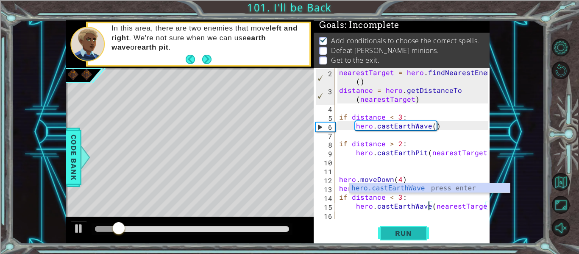
scroll to position [9, 0]
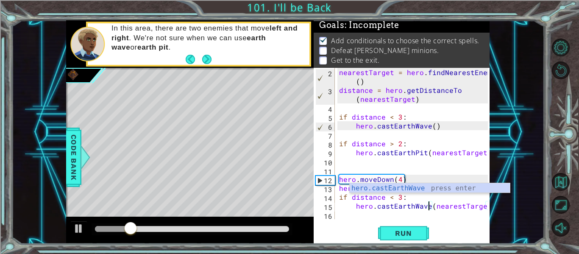
click at [437, 218] on div "nearestTarget = hero . findNearestEnemy ( ) distance = hero . getDistanceTo ( n…" at bounding box center [414, 157] width 155 height 178
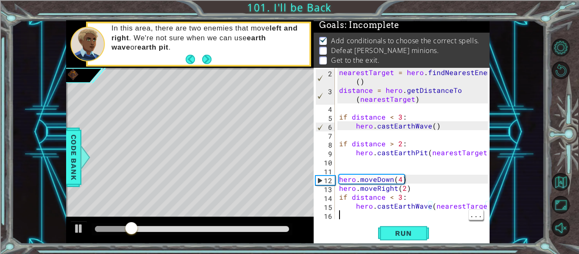
scroll to position [0, 0]
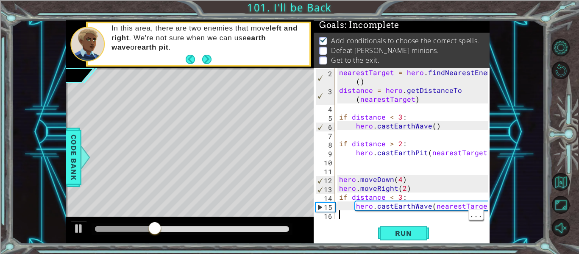
click at [420, 203] on div "nearestTarget = hero . findNearestEnemy ( ) distance = hero . getDistanceTo ( n…" at bounding box center [414, 157] width 155 height 178
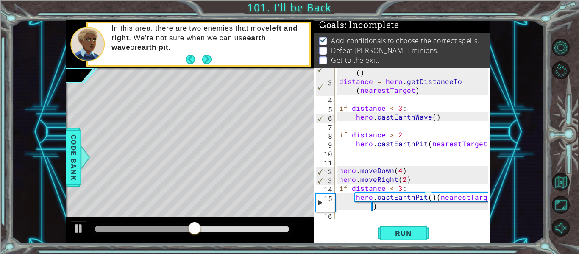
scroll to position [9, 0]
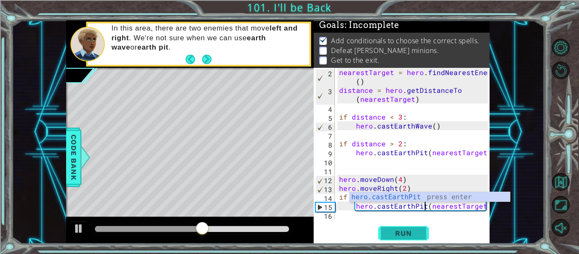
click at [418, 236] on span "Run" at bounding box center [402, 233] width 33 height 8
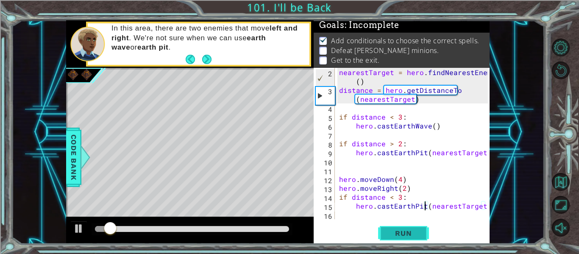
click at [403, 231] on span "Run" at bounding box center [402, 233] width 33 height 8
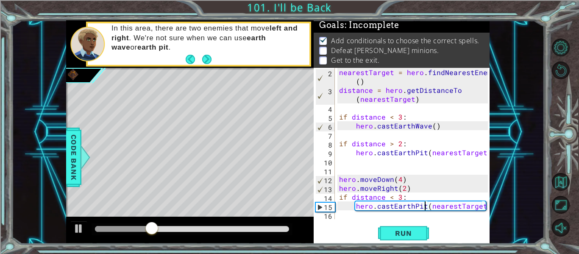
click at [386, 195] on div "nearestTarget = hero . findNearestEnemy ( ) distance = hero . getDistanceTo ( n…" at bounding box center [414, 157] width 155 height 178
click at [395, 190] on div "nearestTarget = hero . findNearestEnemy ( ) distance = hero . getDistanceTo ( n…" at bounding box center [414, 157] width 155 height 178
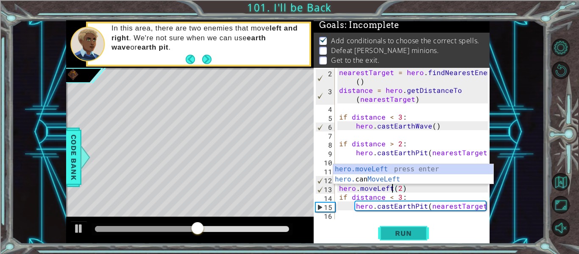
click at [404, 234] on span "Run" at bounding box center [402, 233] width 33 height 8
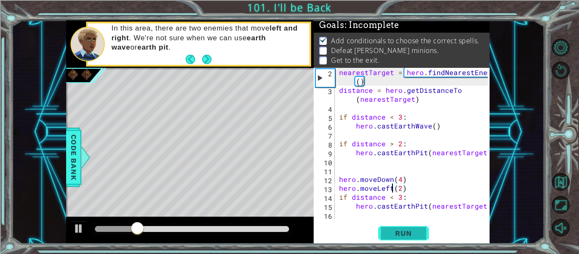
click at [403, 236] on span "Run" at bounding box center [402, 233] width 33 height 8
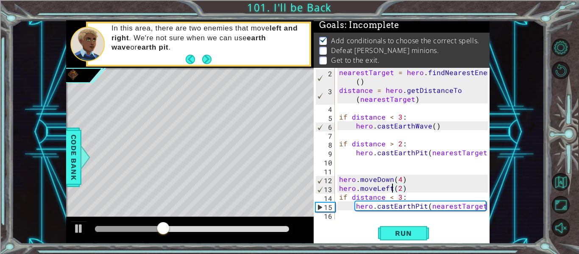
click at [429, 210] on div "nearestTarget = hero . findNearestEnemy ( ) distance = hero . getDistanceTo ( n…" at bounding box center [414, 157] width 155 height 178
type textarea "hero.castEarthPit(nearestTarget)"
click at [430, 213] on div "nearestTarget = hero . findNearestEnemy ( ) distance = hero . getDistanceTo ( n…" at bounding box center [414, 157] width 155 height 178
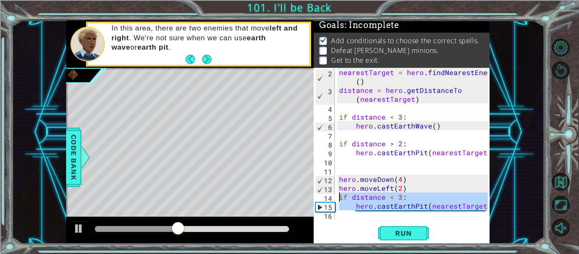
drag, startPoint x: 430, startPoint y: 213, endPoint x: 336, endPoint y: 196, distance: 94.8
click at [336, 196] on div "2 3 4 5 6 7 8 9 10 11 12 13 14 15 16 nearestTarget = hero . findNearestEnemy ( …" at bounding box center [401, 143] width 174 height 151
type textarea "if distance < 3: hero.castEarthPit(nearestTarget)"
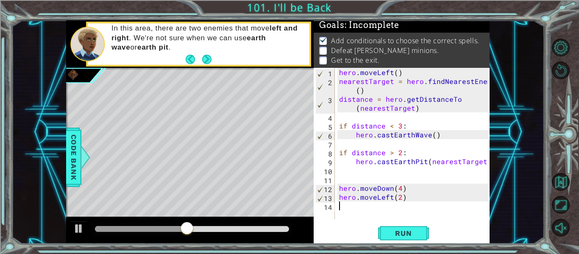
click at [459, 176] on div "hero . moveLeft ( ) nearestTarget = hero . findNearestEnemy ( ) distance = hero…" at bounding box center [414, 152] width 155 height 169
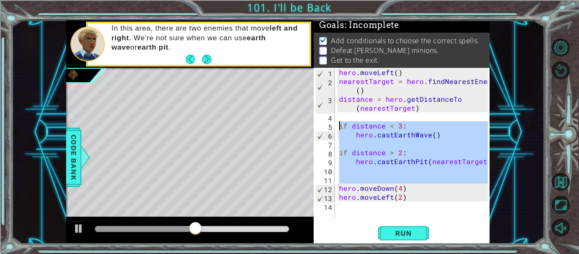
drag, startPoint x: 459, startPoint y: 176, endPoint x: 339, endPoint y: 128, distance: 128.9
click at [339, 128] on div "hero . moveLeft ( ) nearestTarget = hero . findNearestEnemy ( ) distance = hero…" at bounding box center [414, 152] width 155 height 169
click at [349, 197] on div "hero . moveLeft ( ) nearestTarget = hero . findNearestEnemy ( ) distance = hero…" at bounding box center [414, 152] width 155 height 169
type textarea "hero.moveLeft(2)"
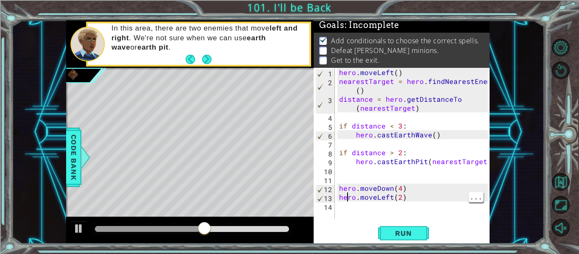
click at [353, 208] on div "hero . moveLeft ( ) nearestTarget = hero . findNearestEnemy ( ) distance = hero…" at bounding box center [414, 152] width 155 height 169
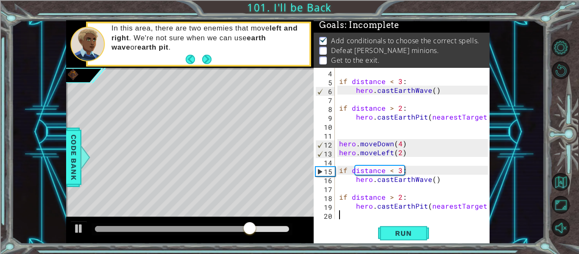
scroll to position [44, 0]
click at [409, 233] on span "Run" at bounding box center [402, 233] width 33 height 8
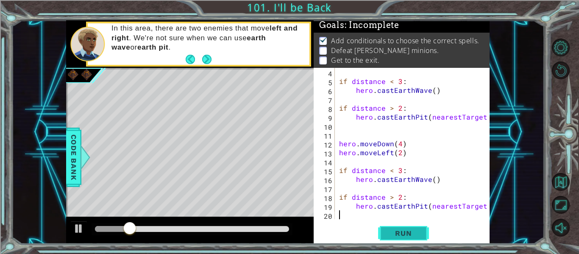
click at [411, 237] on span "Run" at bounding box center [402, 233] width 33 height 8
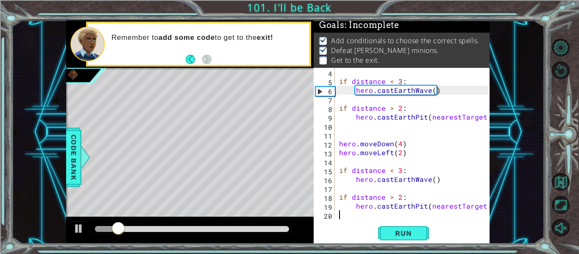
click at [430, 212] on div "if distance < 3 : hero . castEarthWave ( ) if distance > 2 : hero . [GEOGRAPHIC…" at bounding box center [414, 152] width 155 height 169
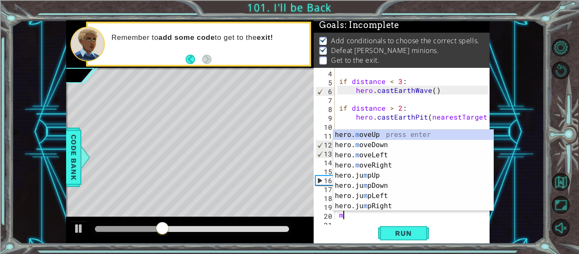
scroll to position [53, 0]
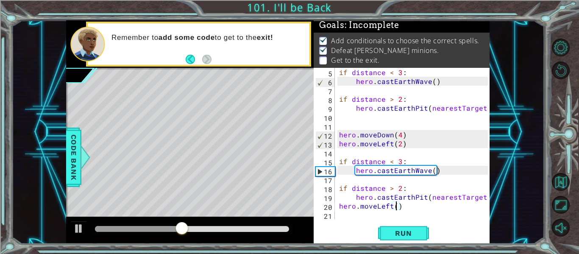
type textarea "hero.moveLeft(2)"
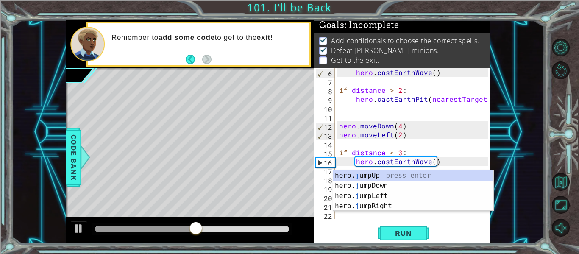
type textarea "ju"
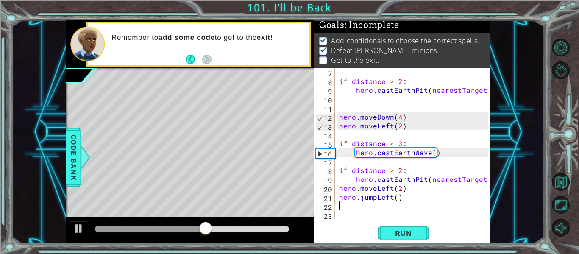
scroll to position [71, 0]
click at [406, 239] on button "Run" at bounding box center [403, 233] width 51 height 17
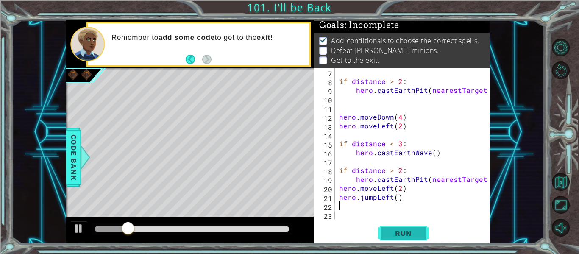
click at [418, 228] on button "Run" at bounding box center [403, 233] width 51 height 17
click at [279, 228] on div at bounding box center [192, 229] width 194 height 6
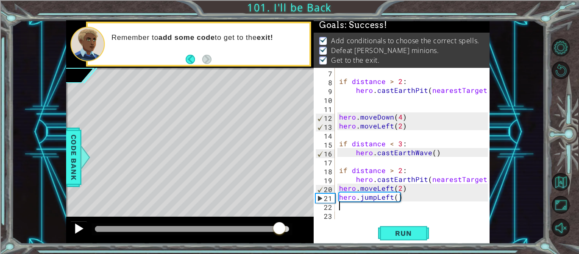
click at [75, 231] on div at bounding box center [78, 228] width 11 height 11
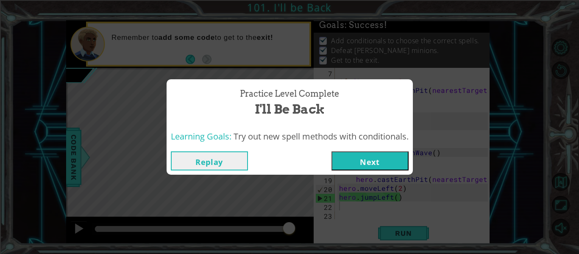
click at [344, 153] on button "Next" at bounding box center [369, 160] width 77 height 19
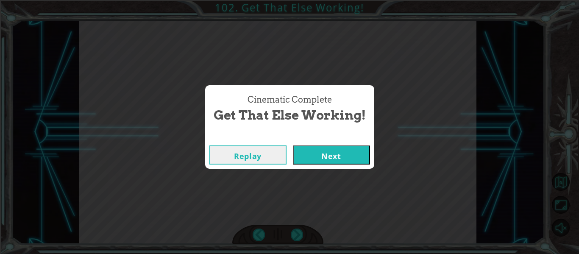
click at [321, 156] on button "Next" at bounding box center [331, 154] width 77 height 19
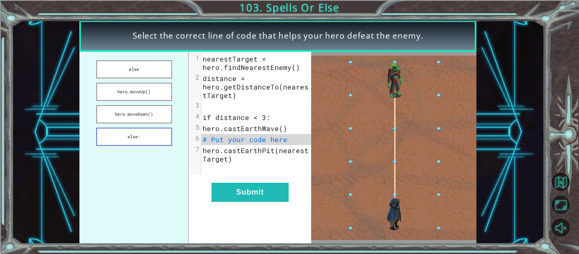
click at [147, 132] on button "else:" at bounding box center [134, 137] width 76 height 18
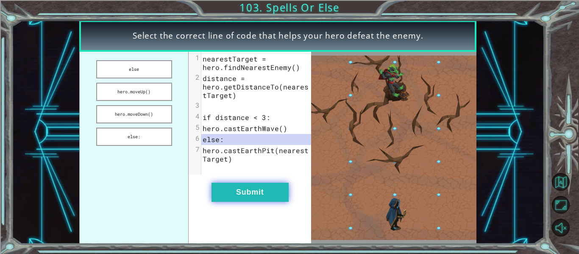
click at [242, 186] on button "Submit" at bounding box center [249, 192] width 77 height 19
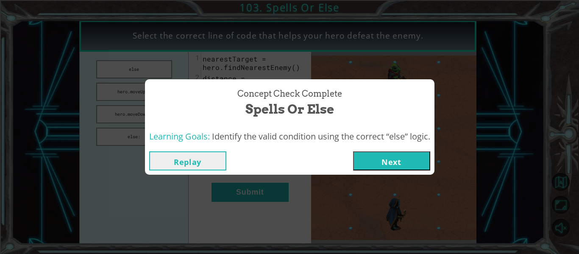
click at [373, 155] on button "Next" at bounding box center [391, 160] width 77 height 19
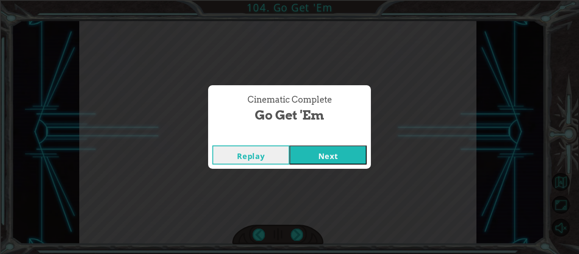
click at [340, 156] on button "Next" at bounding box center [327, 154] width 77 height 19
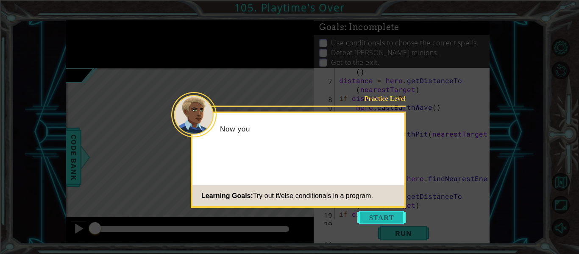
click at [370, 218] on button "Start" at bounding box center [381, 218] width 48 height 14
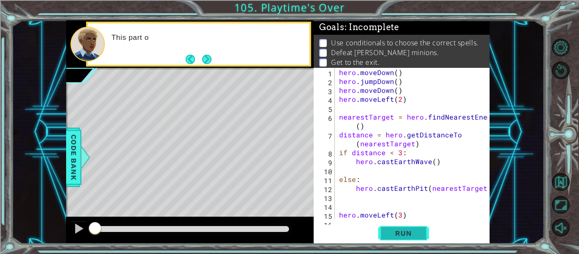
click at [392, 231] on span "Run" at bounding box center [402, 233] width 33 height 8
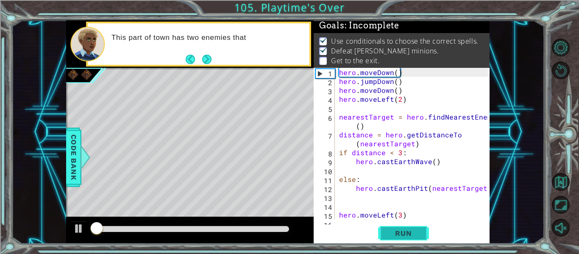
scroll to position [2, 0]
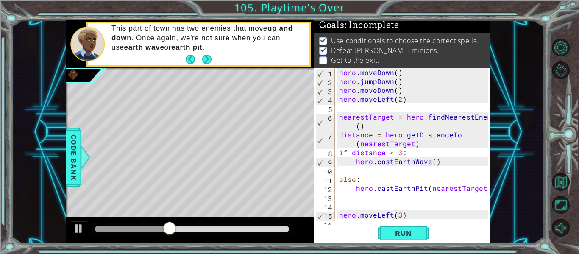
click at [441, 199] on div "hero . moveDown ( ) hero . jumpDown ( ) hero . moveDown ( ) hero . moveLeft ( 2…" at bounding box center [414, 152] width 155 height 169
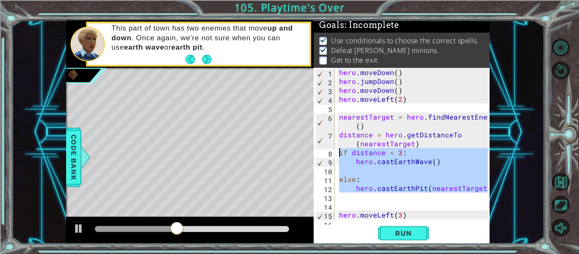
drag, startPoint x: 441, startPoint y: 199, endPoint x: 339, endPoint y: 152, distance: 112.1
click at [339, 152] on div "hero . moveDown ( ) hero . jumpDown ( ) hero . moveDown ( ) hero . moveLeft ( 2…" at bounding box center [414, 152] width 155 height 169
type textarea "if distance < 3: hero.castEarthWave()"
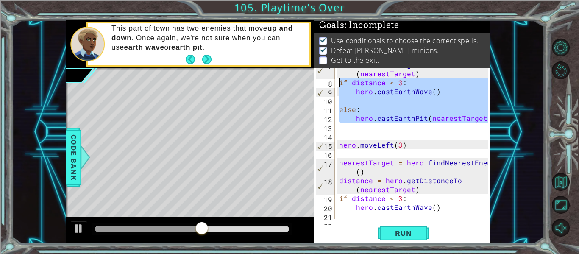
scroll to position [98, 0]
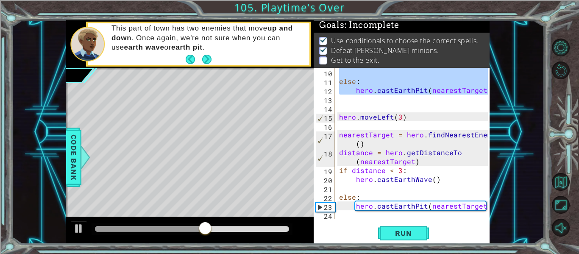
click at [408, 212] on div "else : hero . [GEOGRAPHIC_DATA] ( nearestTarget ) hero . moveLeft ( 3 ) nearest…" at bounding box center [414, 152] width 155 height 169
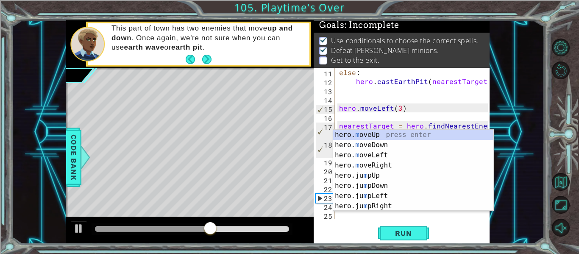
scroll to position [107, 0]
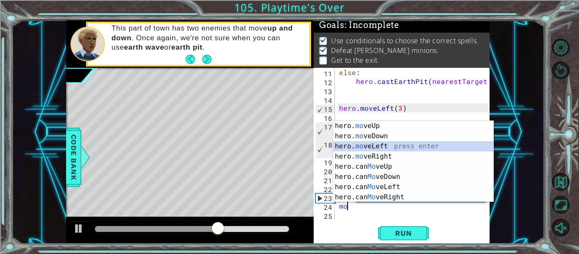
type textarea "hero.moveLeft(1)"
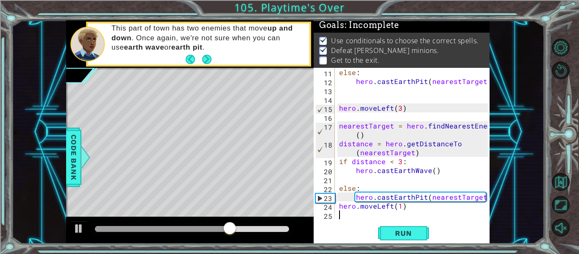
scroll to position [116, 0]
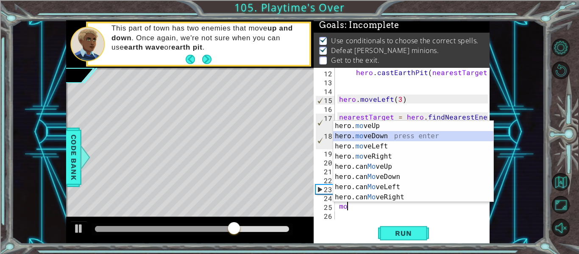
type textarea "hero.moveDown(1)"
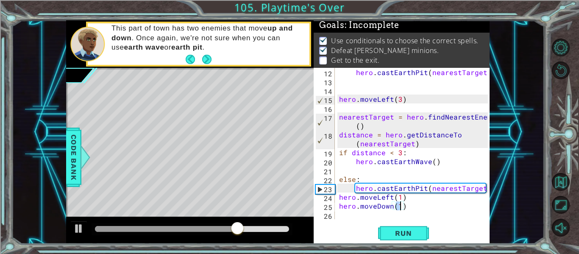
click at [408, 217] on div "hero . [GEOGRAPHIC_DATA] ( nearestTarget ) hero . moveLeft ( 3 ) nearestTarget …" at bounding box center [414, 152] width 155 height 169
click at [410, 234] on span "Run" at bounding box center [402, 233] width 33 height 8
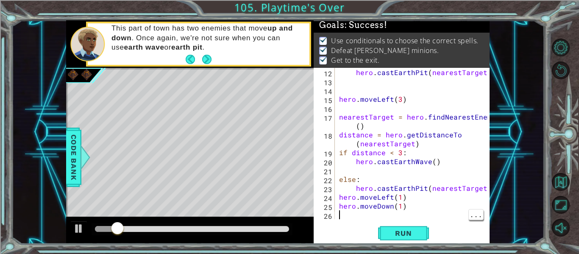
click at [260, 226] on div at bounding box center [192, 229] width 194 height 6
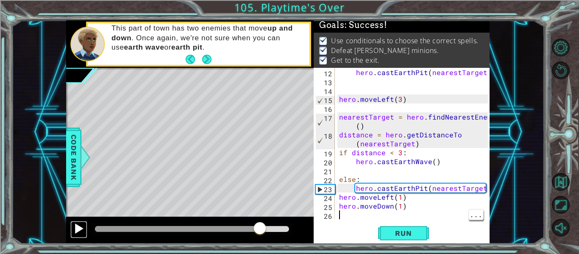
click at [75, 226] on div at bounding box center [78, 228] width 11 height 11
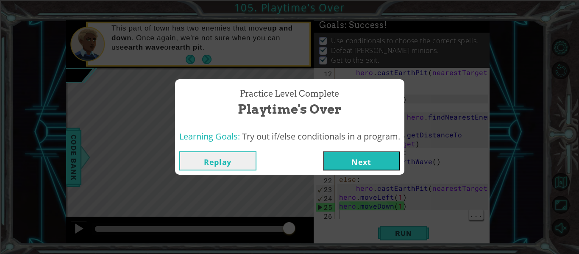
click at [358, 162] on button "Next" at bounding box center [361, 160] width 77 height 19
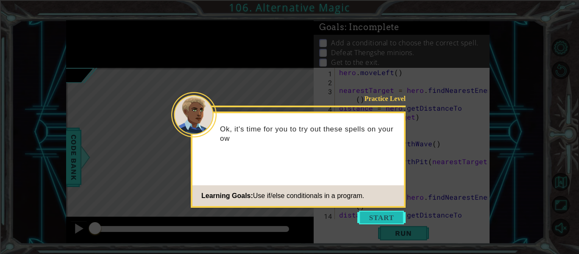
click at [370, 216] on button "Start" at bounding box center [381, 218] width 48 height 14
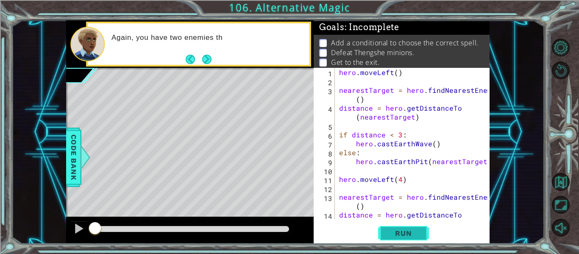
click at [401, 240] on button "Run" at bounding box center [403, 233] width 51 height 17
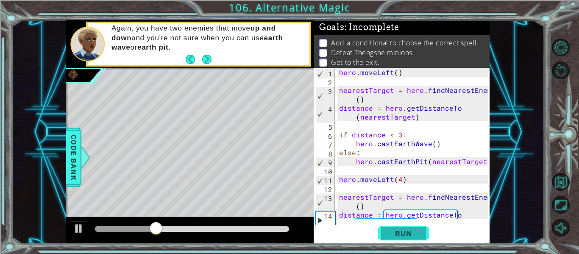
scroll to position [18, 0]
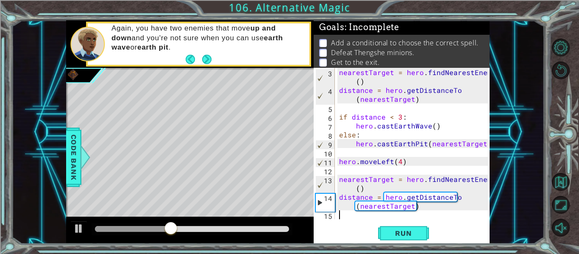
click at [458, 151] on div "nearestTarget = hero . findNearestEnemy ( ) distance = hero . getDistanceTo ( n…" at bounding box center [414, 157] width 155 height 178
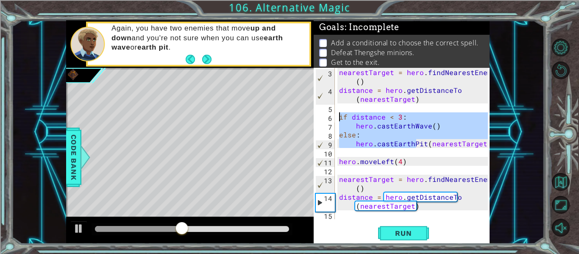
drag, startPoint x: 415, startPoint y: 146, endPoint x: 338, endPoint y: 117, distance: 83.0
click at [338, 117] on div "nearestTarget = hero . findNearestEnemy ( ) distance = hero . getDistanceTo ( n…" at bounding box center [414, 157] width 155 height 178
type textarea "if distance < 3: hero.castEarthWave()"
click at [406, 152] on div "nearestTarget = hero . findNearestEnemy ( ) distance = hero . getDistanceTo ( n…" at bounding box center [414, 157] width 155 height 178
drag, startPoint x: 406, startPoint y: 152, endPoint x: 335, endPoint y: 116, distance: 79.8
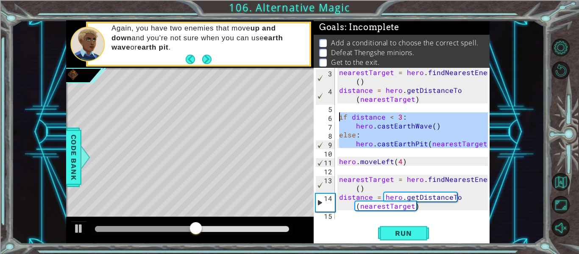
click at [335, 116] on div "3 4 5 6 7 8 9 10 11 12 13 14 15 nearestTarget = hero . findNearestEnemy ( ) dis…" at bounding box center [401, 143] width 174 height 151
type textarea "if distance < 3: hero.castEarthWave()"
click at [364, 215] on div "nearestTarget = hero . findNearestEnemy ( ) distance = hero . getDistanceTo ( n…" at bounding box center [414, 157] width 155 height 178
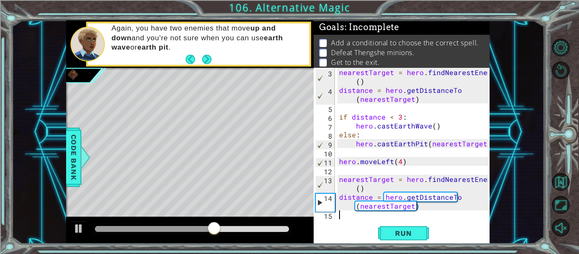
paste textarea "m"
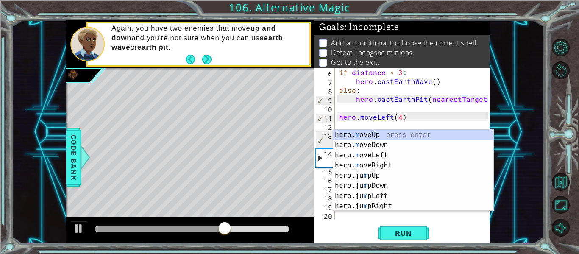
scroll to position [62, 0]
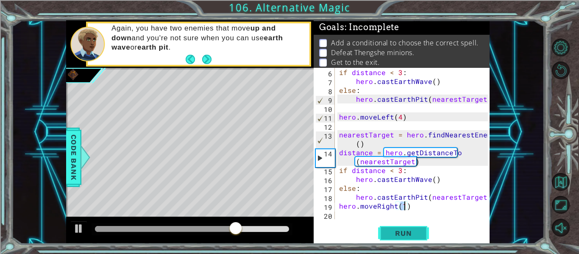
click at [414, 227] on button "Run" at bounding box center [403, 233] width 51 height 17
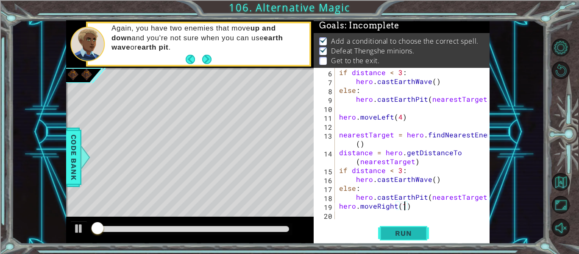
scroll to position [2, 0]
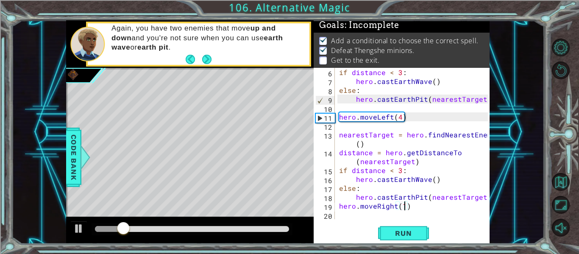
click at [278, 226] on div at bounding box center [192, 229] width 194 height 6
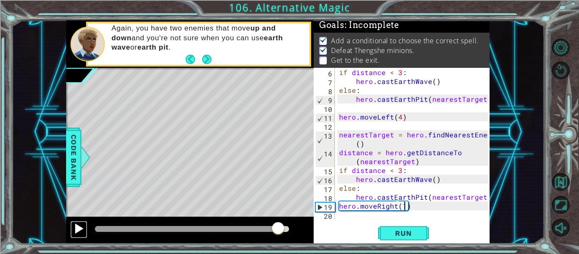
click at [78, 228] on div at bounding box center [78, 228] width 11 height 11
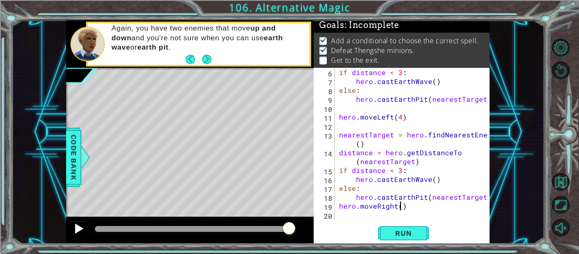
scroll to position [0, 4]
click at [407, 232] on span "Run" at bounding box center [402, 233] width 33 height 8
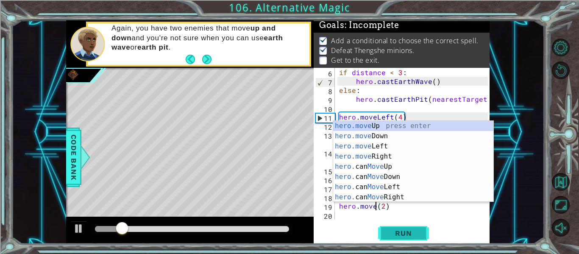
scroll to position [0, 3]
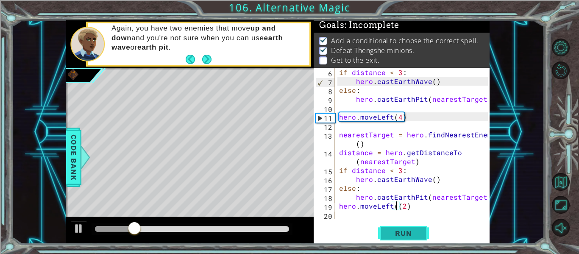
type textarea "hero.moveLeft(2)"
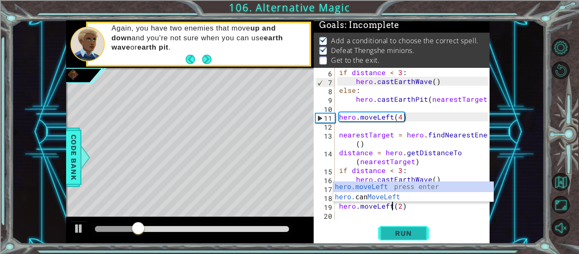
click at [421, 237] on button "Run" at bounding box center [403, 233] width 51 height 17
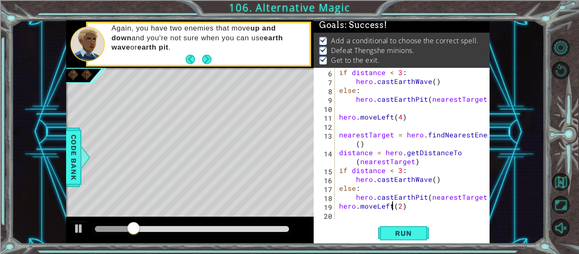
click at [283, 228] on div at bounding box center [192, 229] width 194 height 6
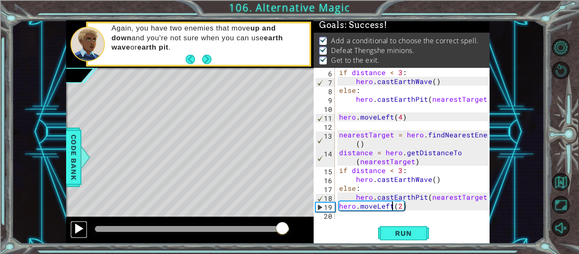
click at [79, 231] on div at bounding box center [78, 228] width 11 height 11
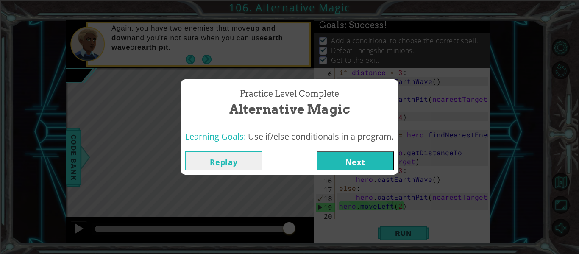
click at [322, 166] on button "Next" at bounding box center [355, 160] width 77 height 19
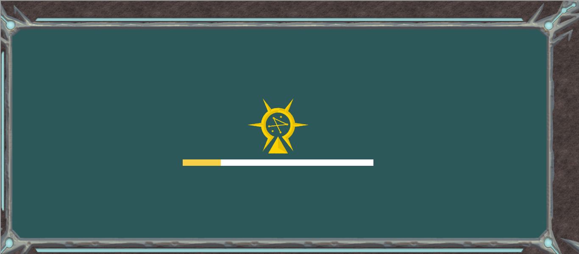
click at [339, 161] on div at bounding box center [278, 162] width 191 height 6
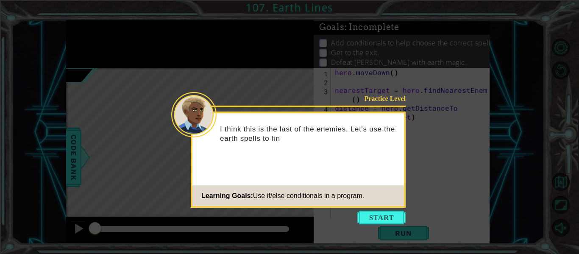
click at [374, 204] on footer "Learning Goals: Use if/else conditionals in a program." at bounding box center [297, 195] width 211 height 21
click at [377, 208] on icon at bounding box center [289, 127] width 579 height 254
click at [381, 210] on icon at bounding box center [289, 127] width 579 height 254
click at [381, 220] on button "Start" at bounding box center [381, 218] width 48 height 14
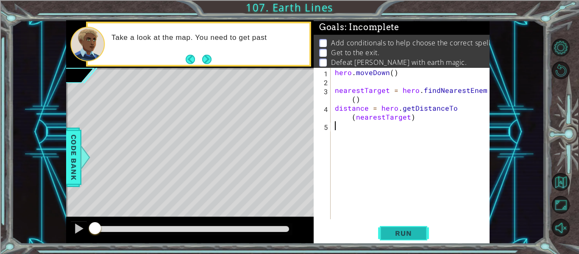
click at [410, 238] on button "Run" at bounding box center [403, 233] width 51 height 17
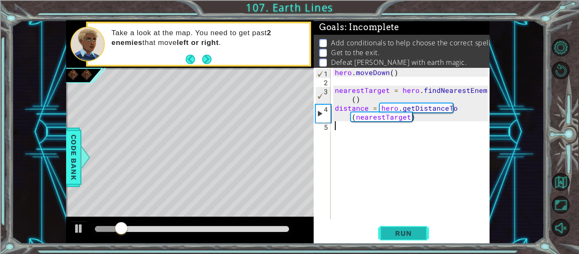
type textarea "v"
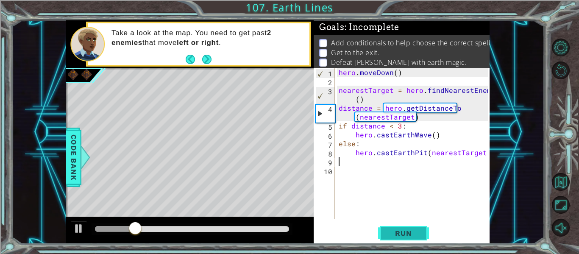
click at [394, 235] on span "Run" at bounding box center [402, 233] width 33 height 8
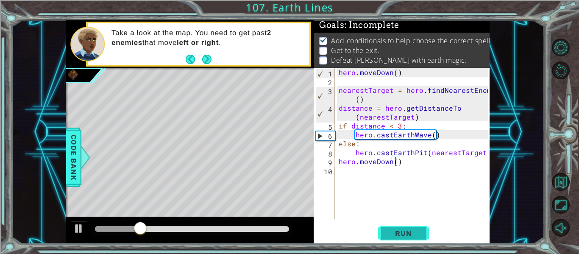
scroll to position [0, 4]
type textarea "hero.moveDown(4)"
click at [403, 228] on button "Run" at bounding box center [403, 233] width 51 height 17
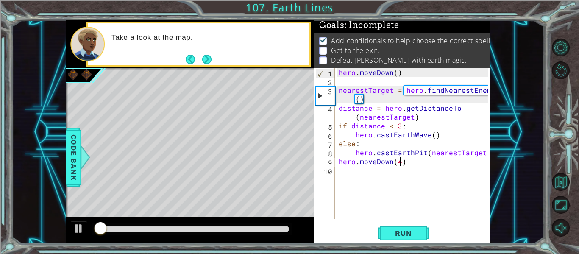
click at [394, 172] on div "hero . [GEOGRAPHIC_DATA] ( ) nearestTarget = hero . findNearestEnemy ( ) distan…" at bounding box center [414, 152] width 155 height 169
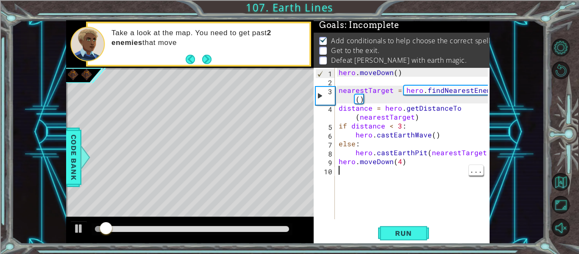
paste textarea "m"
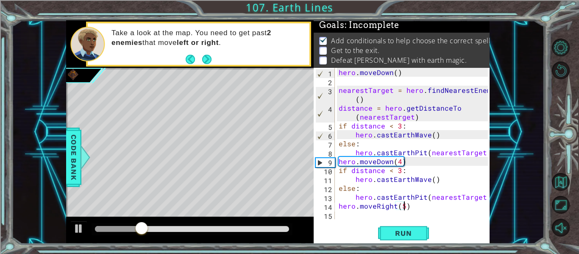
scroll to position [0, 4]
click at [417, 232] on span "Run" at bounding box center [402, 233] width 33 height 8
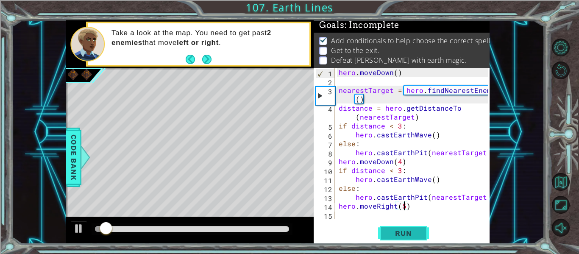
click at [427, 228] on button "Run" at bounding box center [403, 233] width 51 height 17
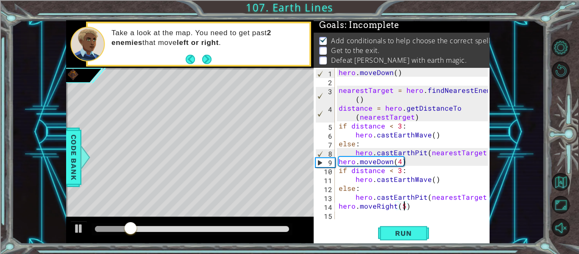
click at [517, 117] on div "1 ההההההההההההההההההההההההההההההההההההההההההההההההההההההההההההההההההההההההההההה…" at bounding box center [277, 131] width 533 height 223
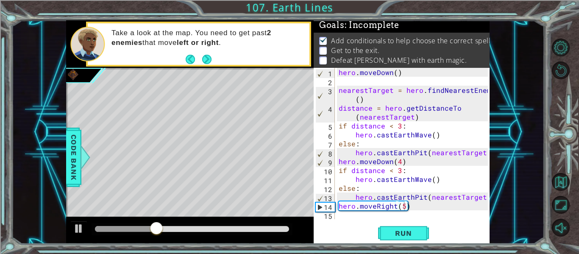
click at [448, 162] on div "hero . [GEOGRAPHIC_DATA] ( ) nearestTarget = hero . findNearestEnemy ( ) distan…" at bounding box center [414, 152] width 155 height 169
type textarea "hero.moveDown(4)"
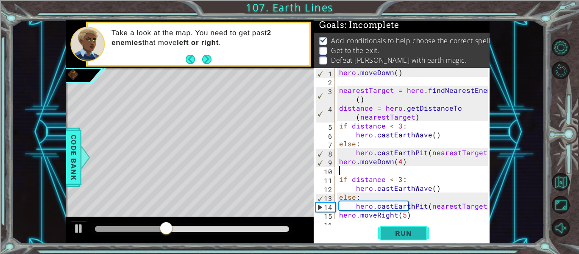
click at [392, 230] on span "Run" at bounding box center [402, 233] width 33 height 8
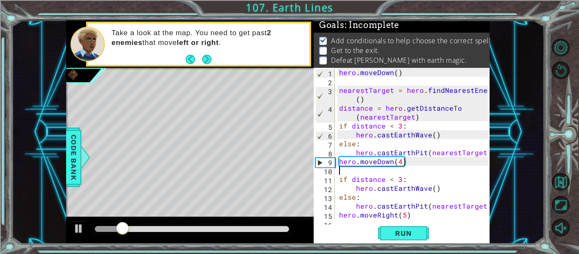
click at [428, 188] on div "hero . [GEOGRAPHIC_DATA] ( ) nearestTarget = hero . findNearestEnemy ( ) distan…" at bounding box center [414, 152] width 155 height 169
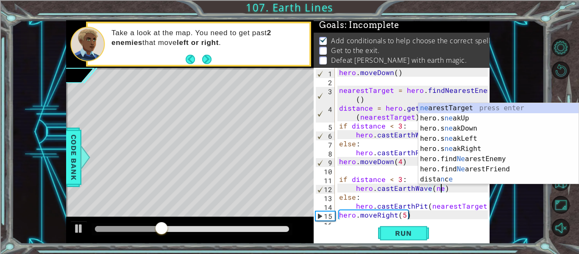
scroll to position [0, 6]
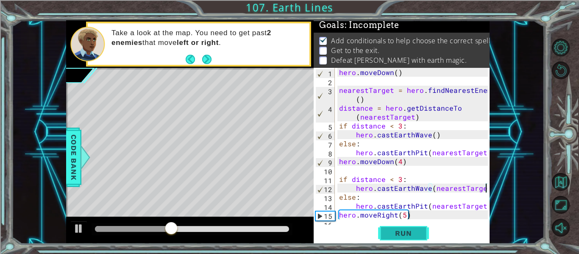
click at [427, 238] on button "Run" at bounding box center [403, 233] width 51 height 17
click at [395, 177] on div "hero . [GEOGRAPHIC_DATA] ( ) nearestTarget = hero . findNearestEnemy ( ) distan…" at bounding box center [414, 152] width 155 height 169
click at [390, 227] on button "Run" at bounding box center [403, 233] width 51 height 17
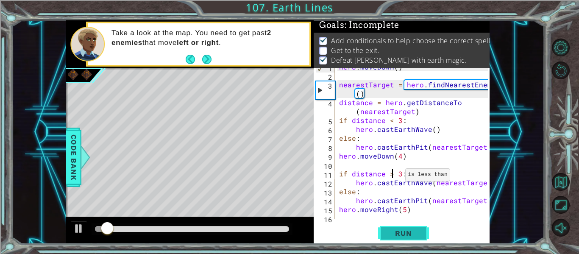
scroll to position [9, 0]
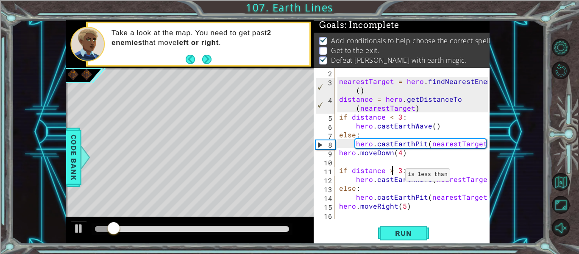
click at [337, 210] on div "nearestTarget = hero . findNearestEnemy ( ) distance = hero . getDistanceTo ( n…" at bounding box center [414, 152] width 155 height 169
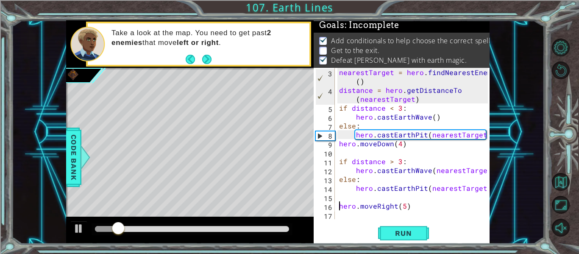
scroll to position [18, 0]
click at [406, 223] on div "hero.moveRight(5) 3 4 5 6 7 8 9 10 11 12 13 14 15 16 17 nearestTarget = hero . …" at bounding box center [402, 156] width 176 height 176
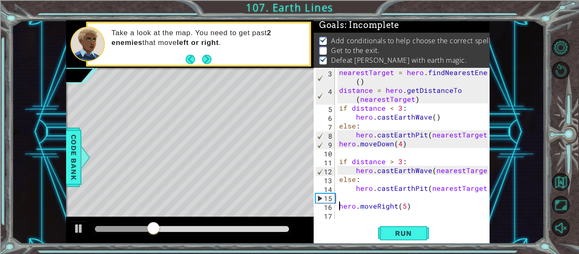
click at [385, 203] on div "nearestTarget = hero . findNearestEnemy ( ) distance = hero . getDistanceTo ( n…" at bounding box center [414, 157] width 155 height 178
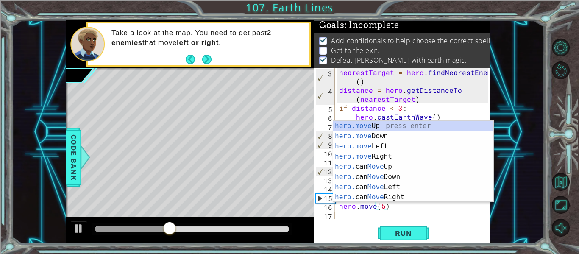
scroll to position [0, 3]
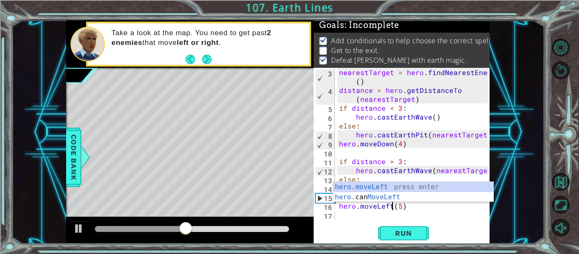
type textarea "hero.moveLeft(5)"
click at [411, 222] on div "hero.moveLeft(5) 3 4 5 6 7 8 9 10 11 12 13 14 15 16 17 nearestTarget = hero . f…" at bounding box center [402, 156] width 176 height 176
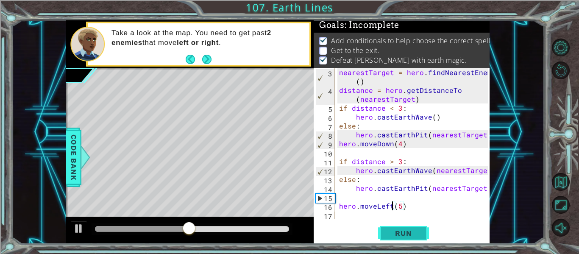
click at [412, 231] on span "Run" at bounding box center [402, 233] width 33 height 8
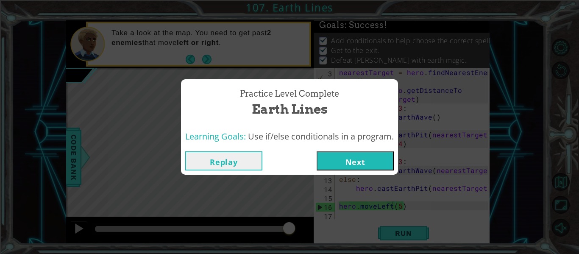
click at [331, 154] on button "Next" at bounding box center [355, 160] width 77 height 19
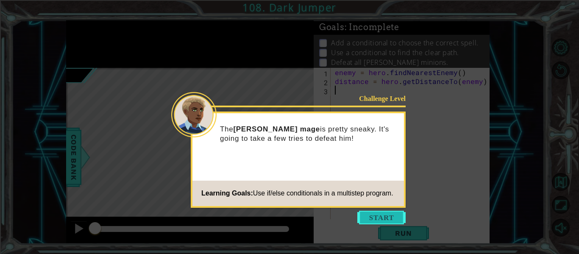
click at [382, 220] on button "Start" at bounding box center [381, 218] width 48 height 14
